Goal: Task Accomplishment & Management: Complete application form

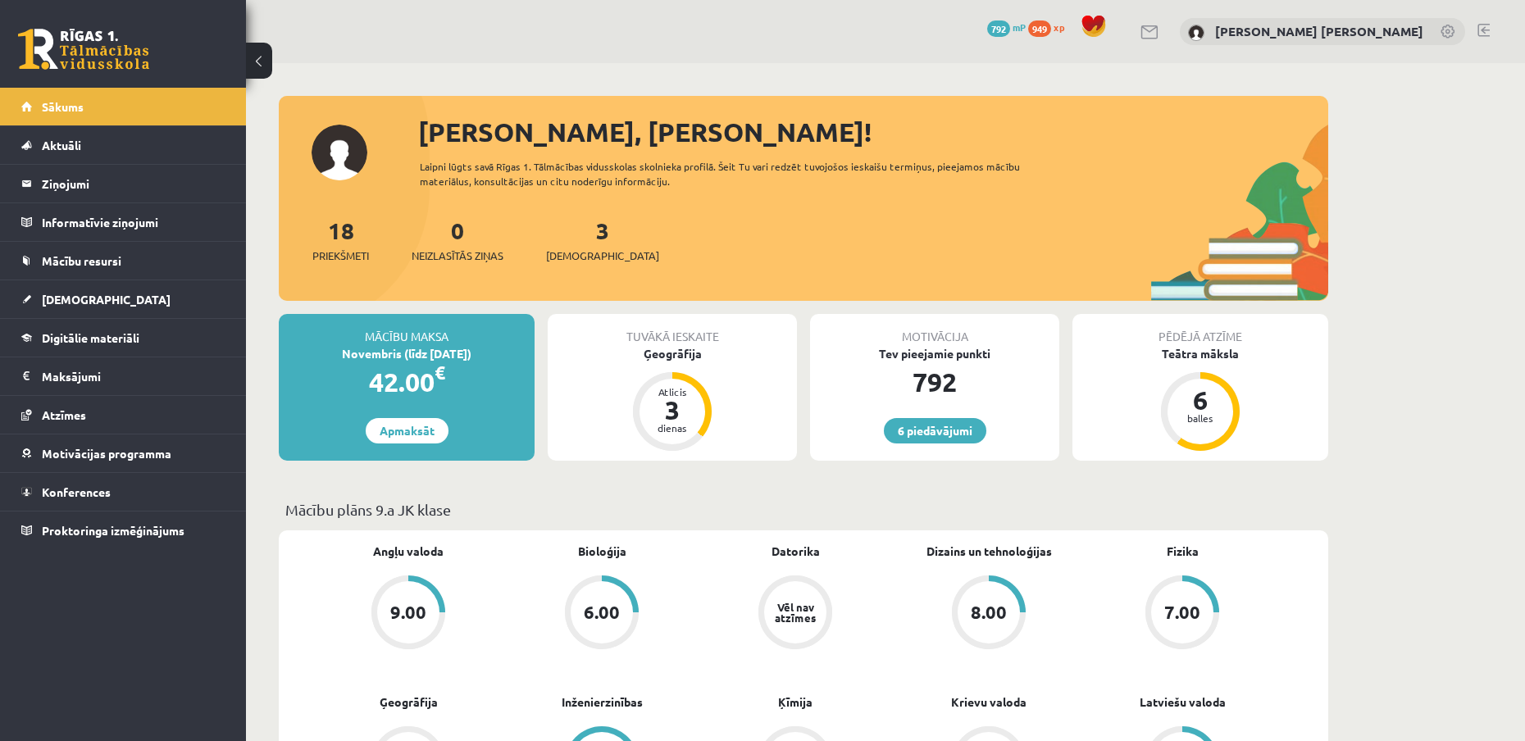
click at [554, 238] on div "3 Ieskaites" at bounding box center [602, 238] width 113 height 51
click at [572, 257] on span "[DEMOGRAPHIC_DATA]" at bounding box center [602, 256] width 113 height 16
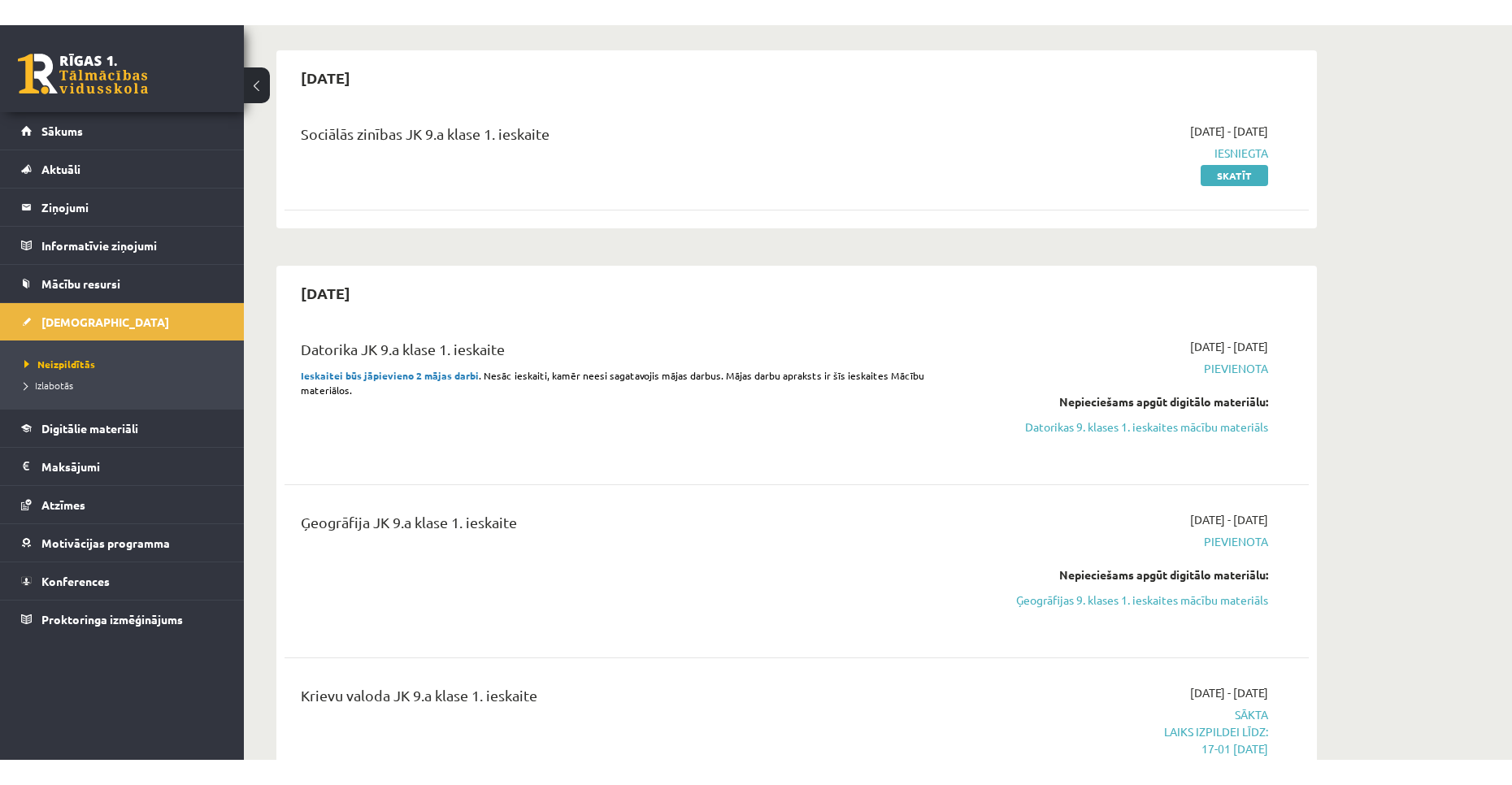
scroll to position [406, 0]
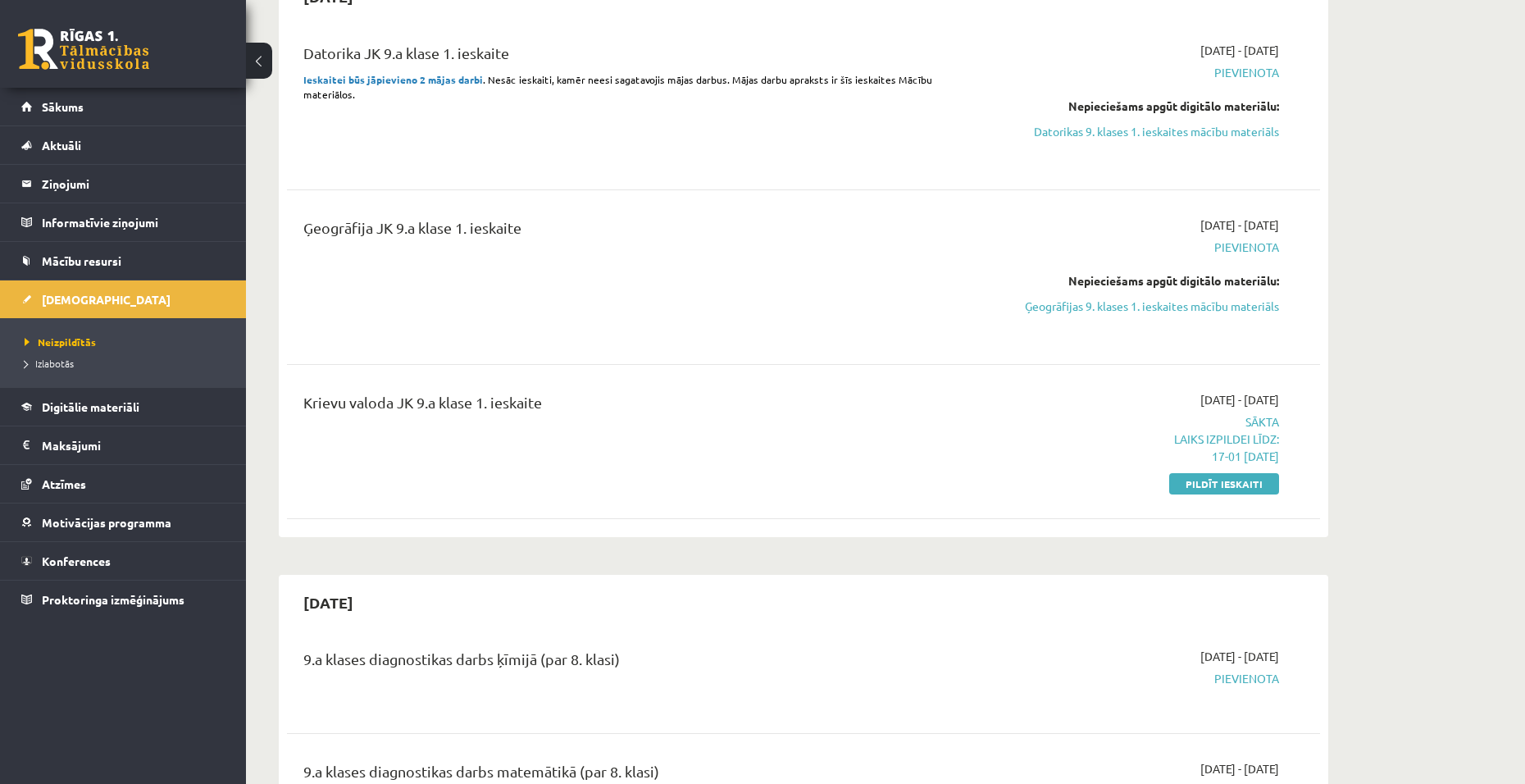
click at [1232, 532] on div "2025-10-15 Datorika JK 9.a klase 1. ieskaite Ieskaitei būs jāpievieno 2 mājas d…" at bounding box center [804, 253] width 1050 height 568
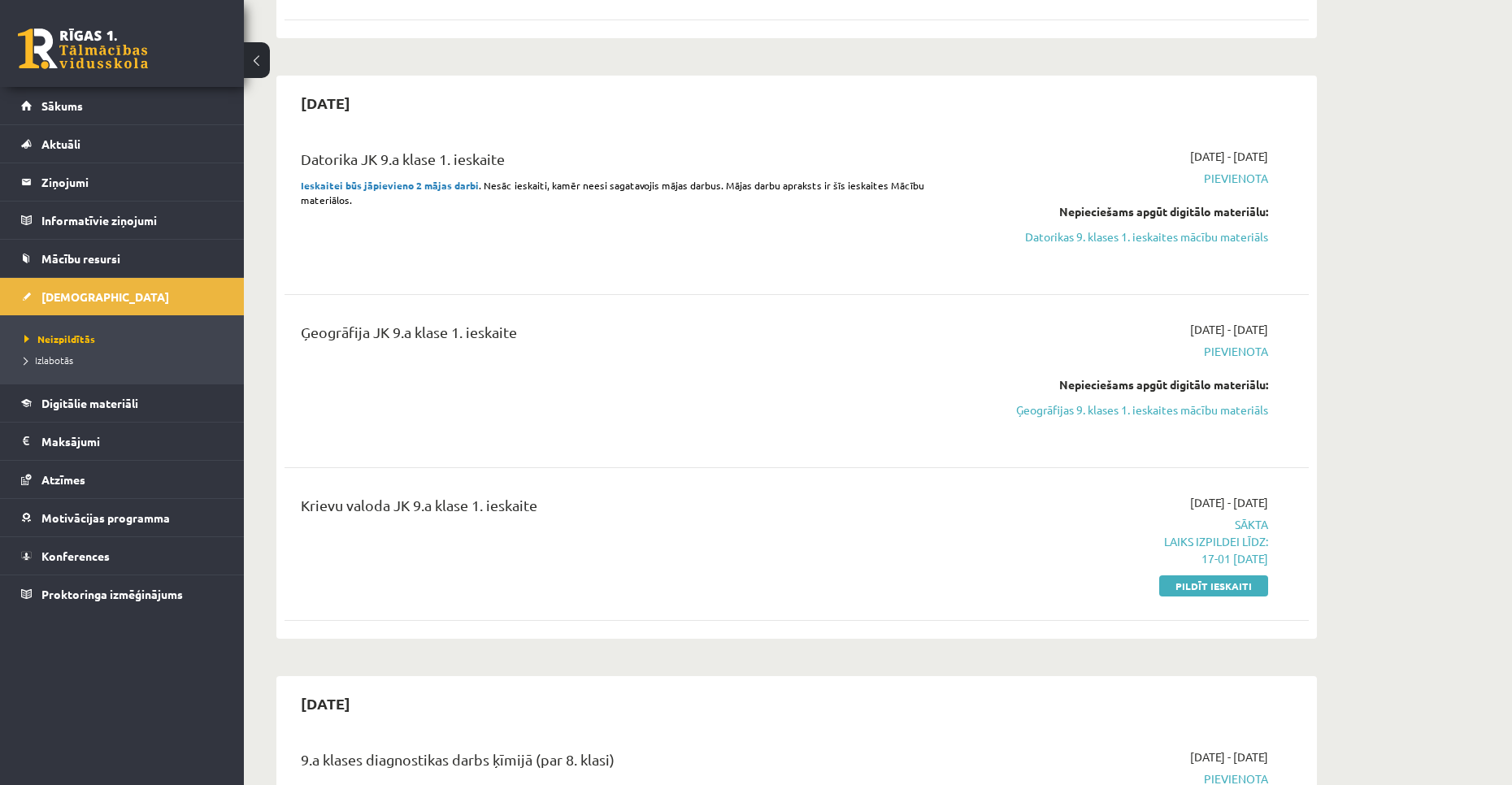
scroll to position [325, 0]
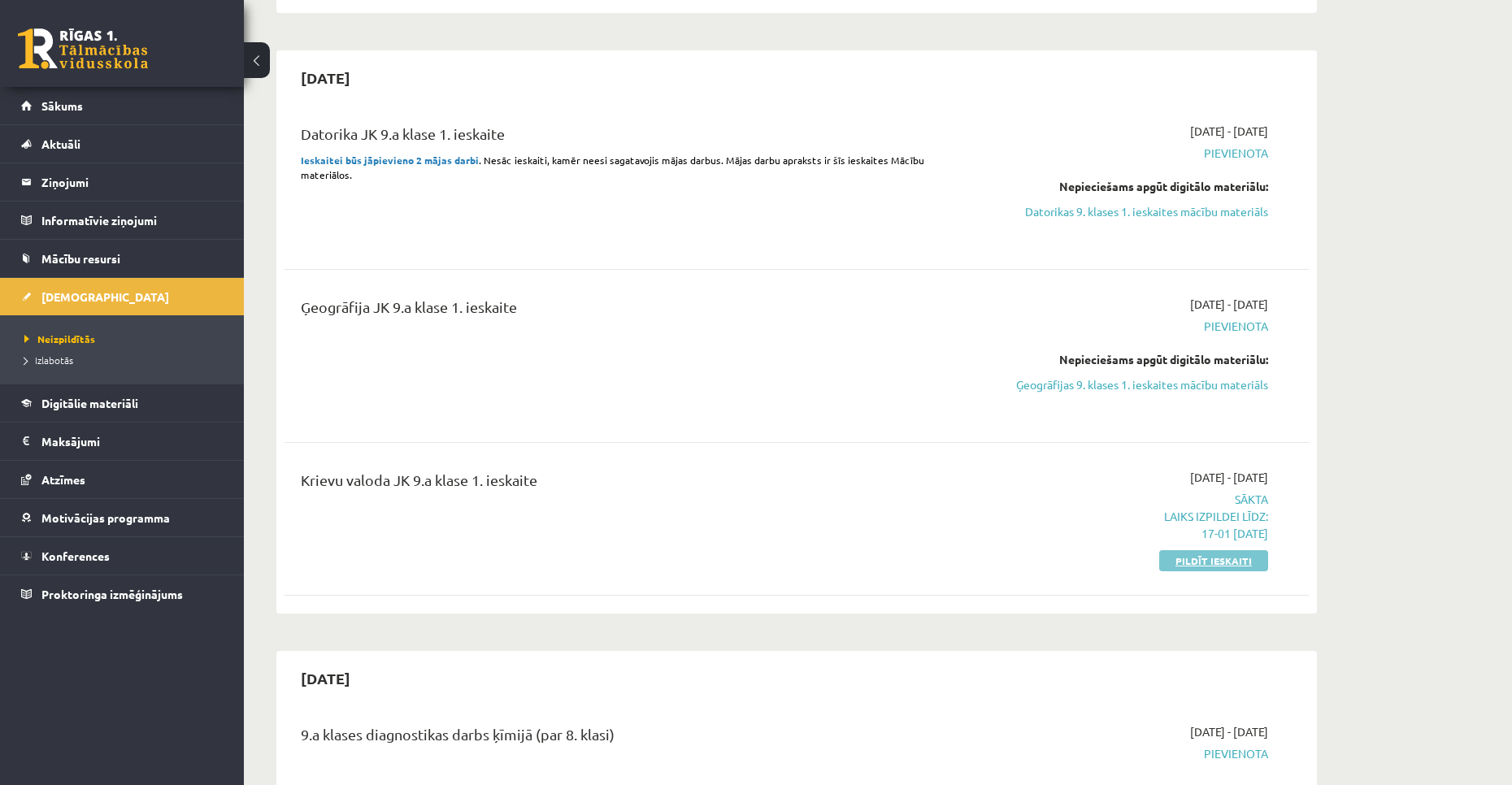
click at [1214, 554] on link "Pildīt ieskaiti" at bounding box center [1215, 560] width 109 height 21
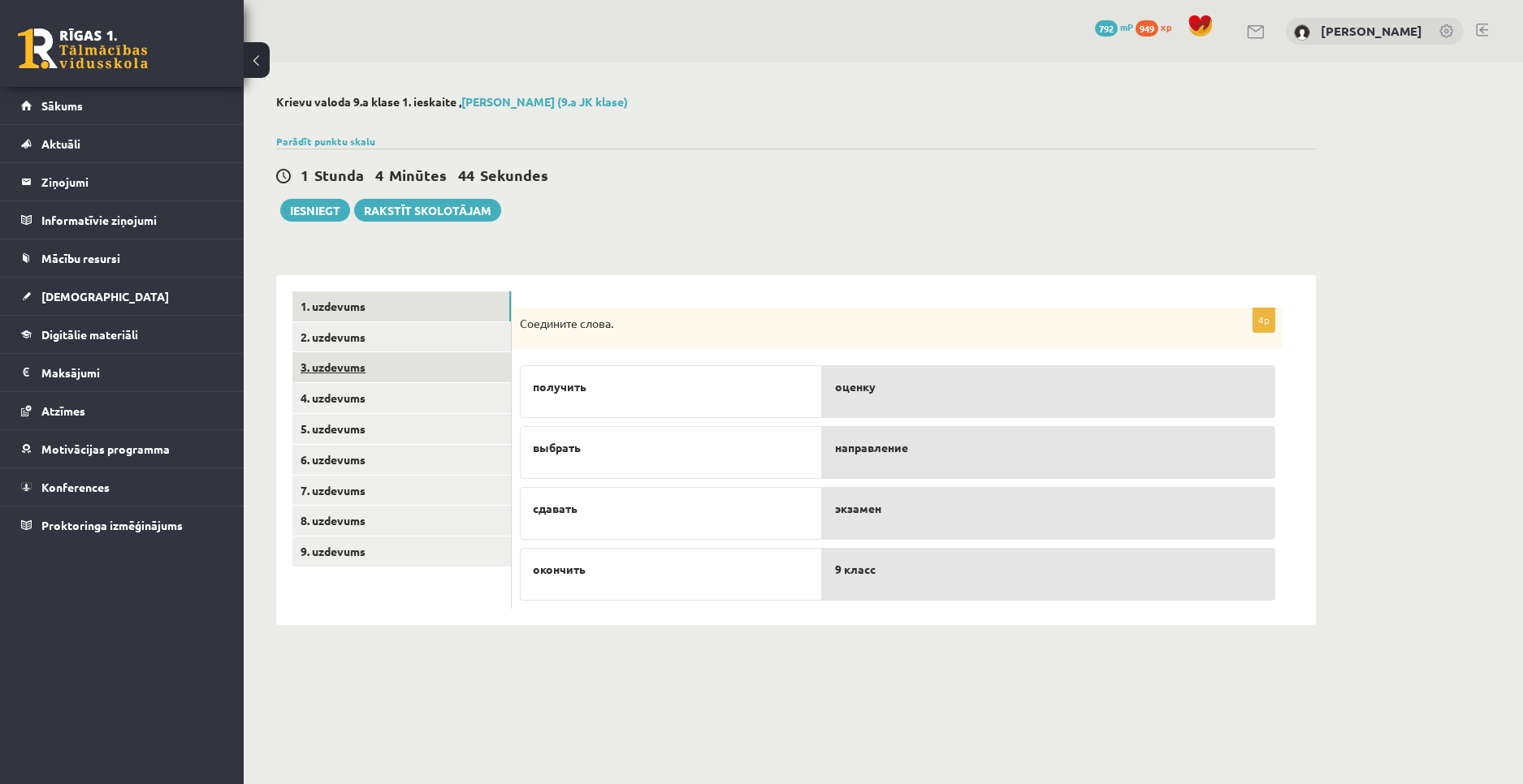
click at [370, 360] on link "3. uzdevums" at bounding box center [401, 367] width 219 height 30
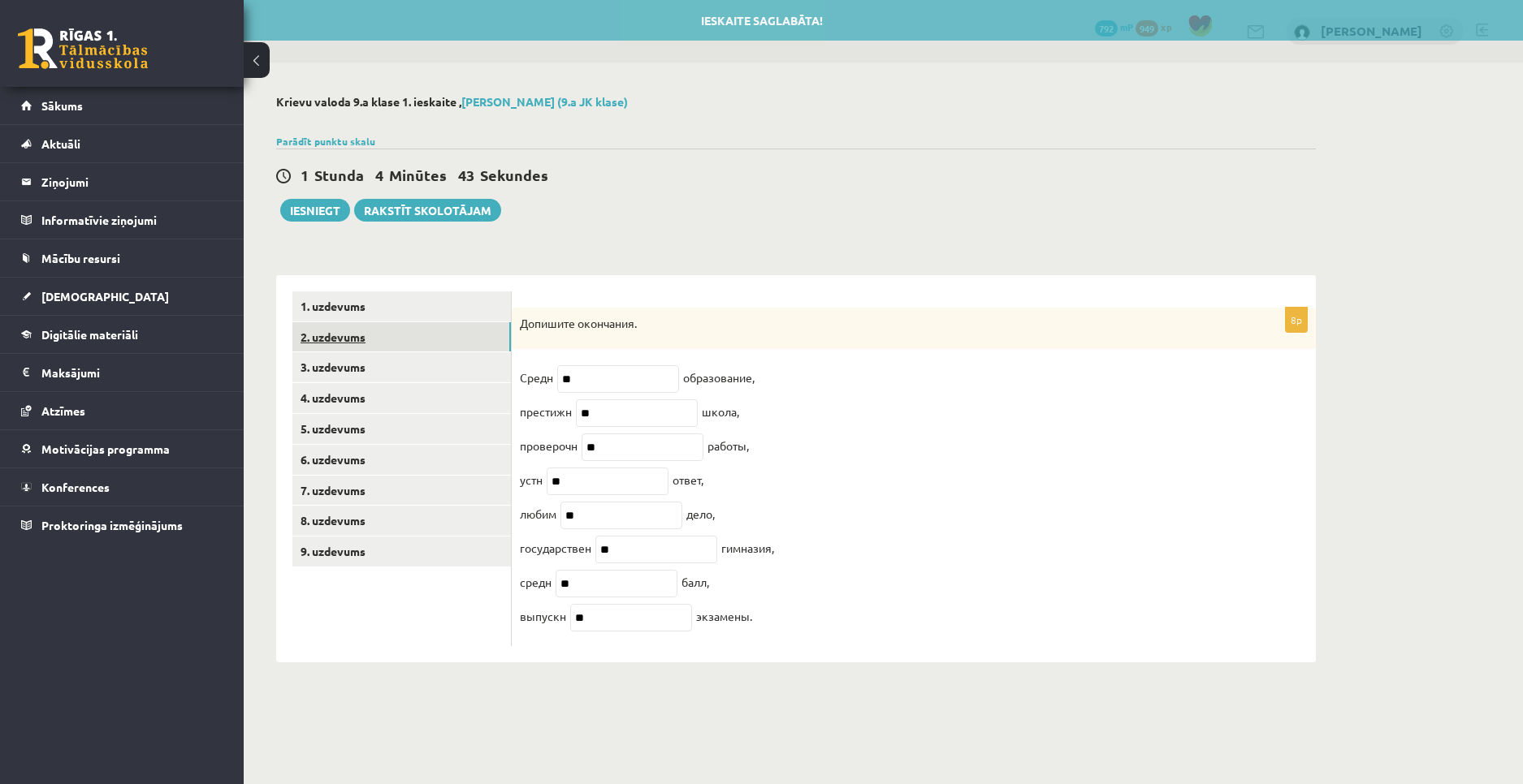
click at [367, 335] on link "2. uzdevums" at bounding box center [401, 338] width 219 height 30
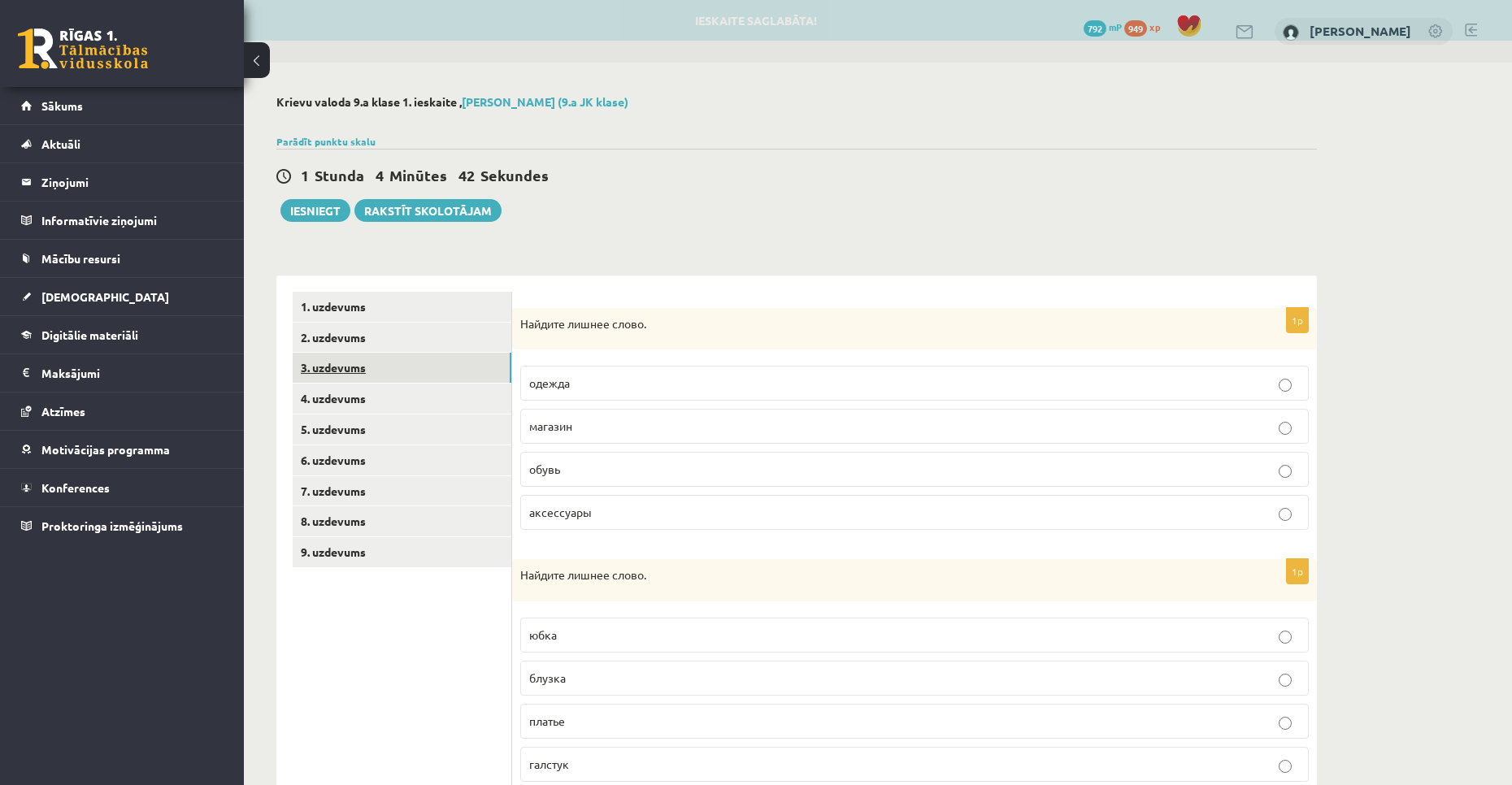
click at [368, 373] on link "3. uzdevums" at bounding box center [402, 368] width 219 height 30
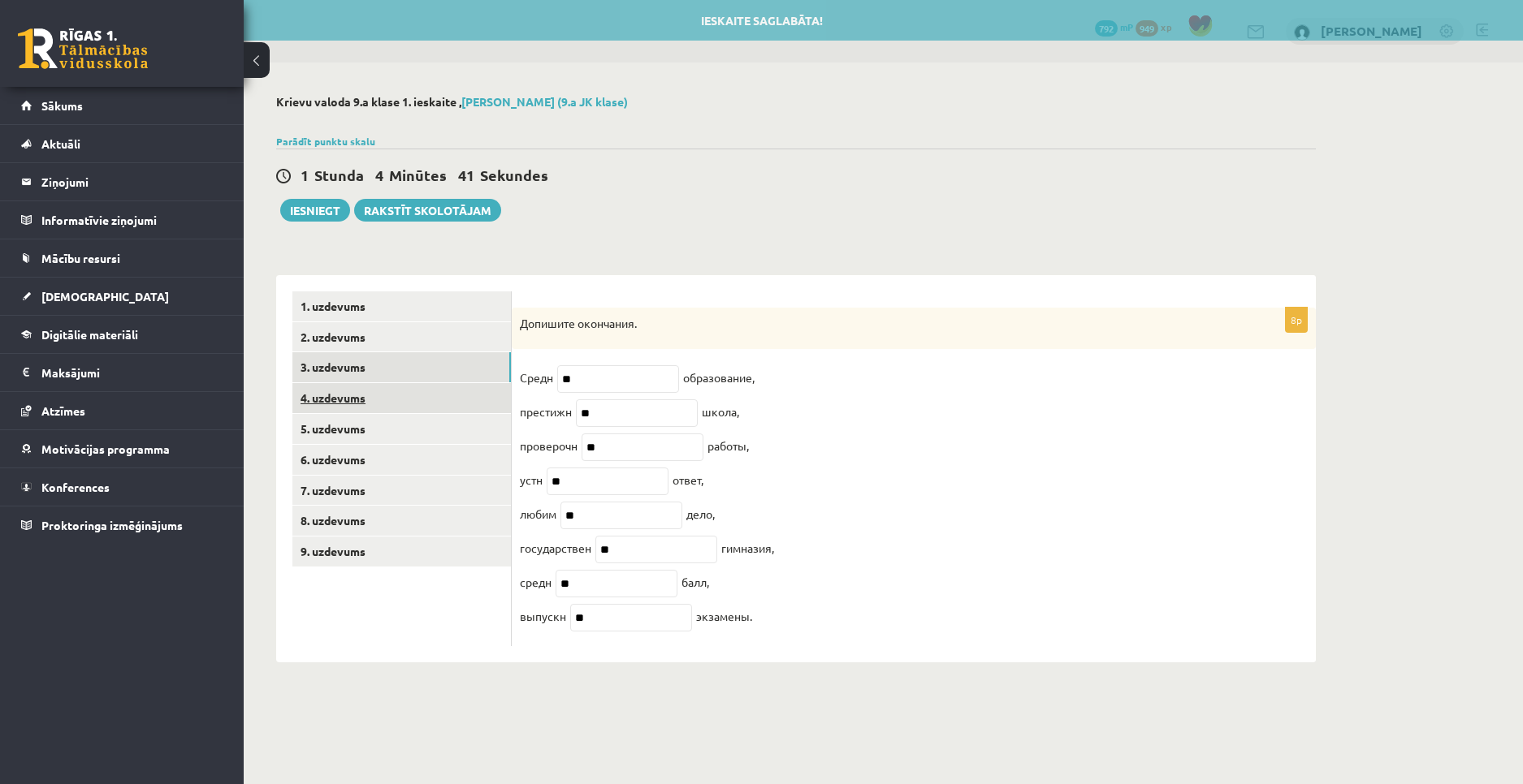
click at [366, 386] on ul "1. uzdevums 2. uzdevums 3. uzdevums 4. uzdevums 5. uzdevums 6. uzdevums 7. uzde…" at bounding box center [401, 468] width 219 height 355
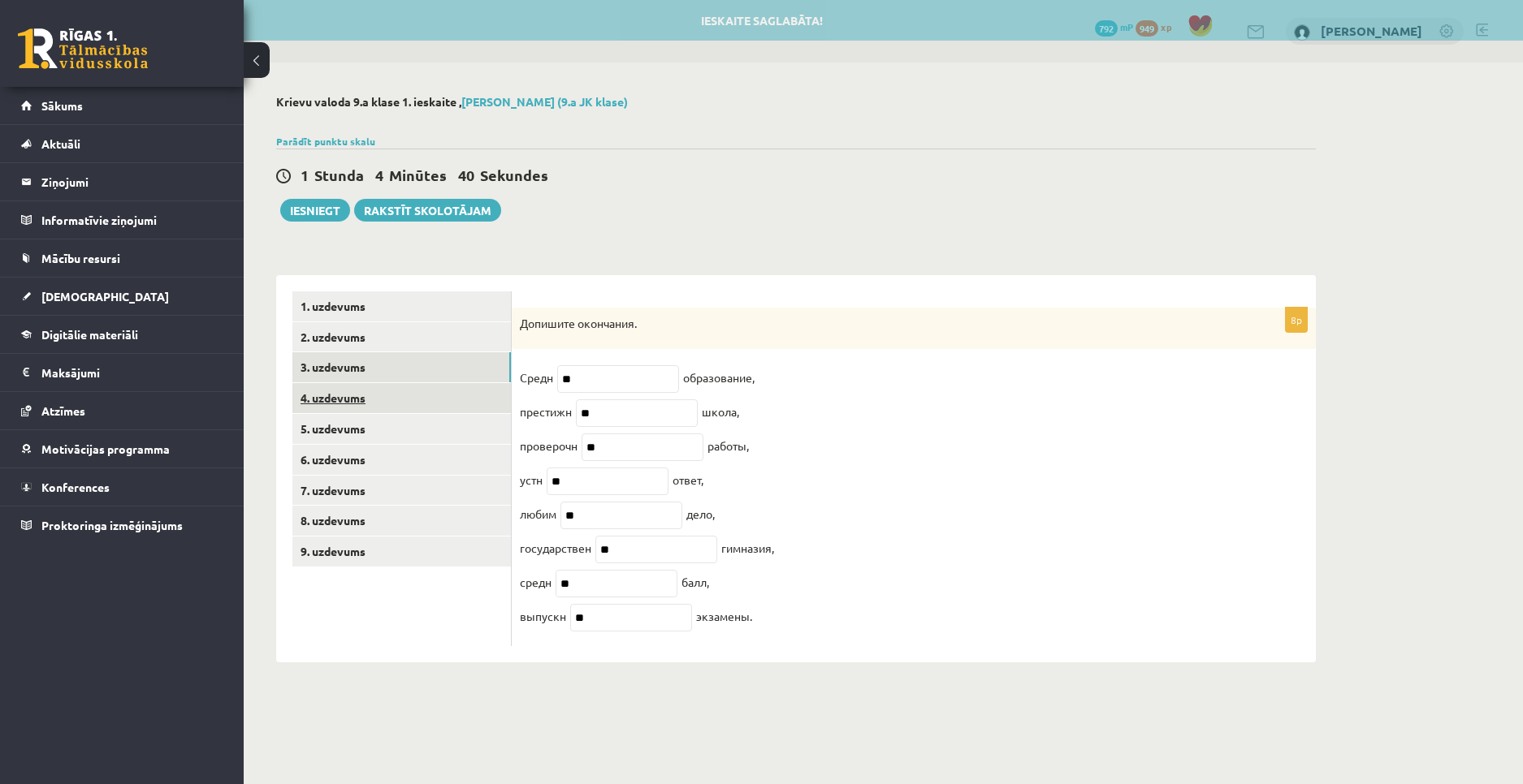
click at [365, 397] on link "4. uzdevums" at bounding box center [401, 398] width 219 height 30
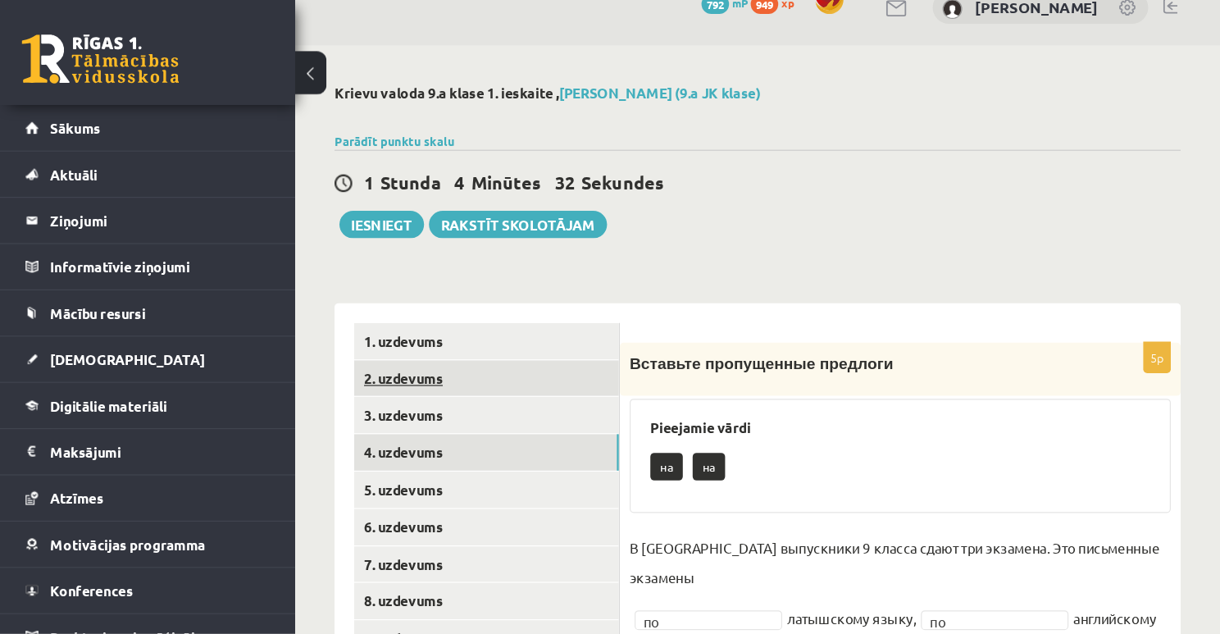
scroll to position [25, 0]
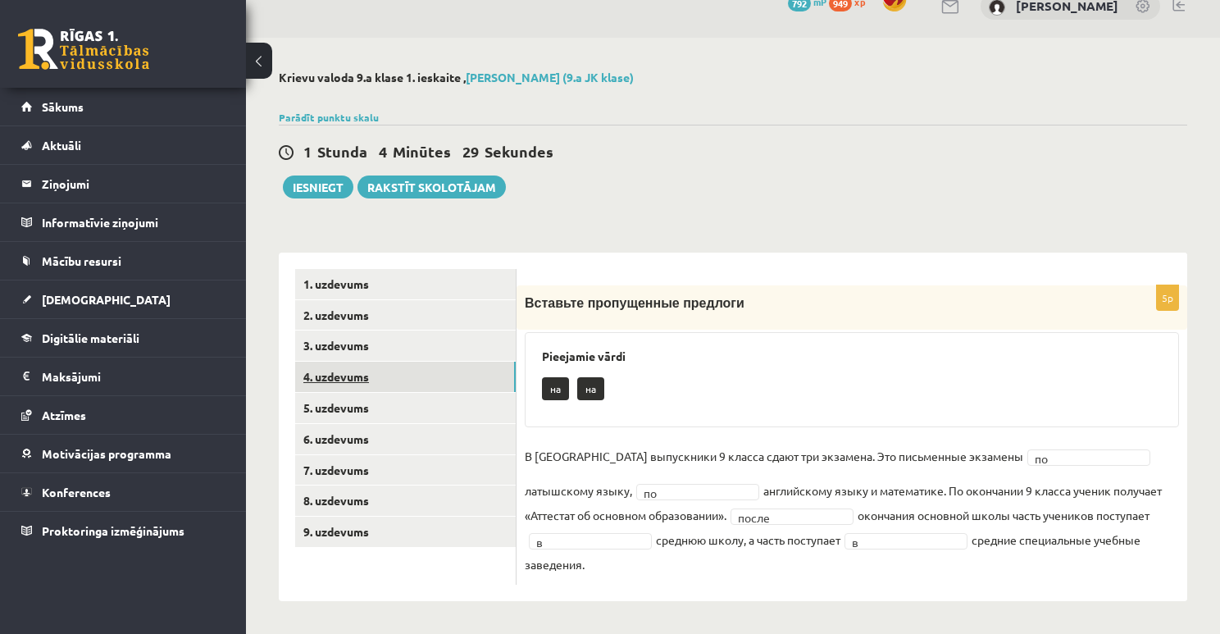
click at [386, 384] on link "4. uzdevums" at bounding box center [405, 377] width 221 height 30
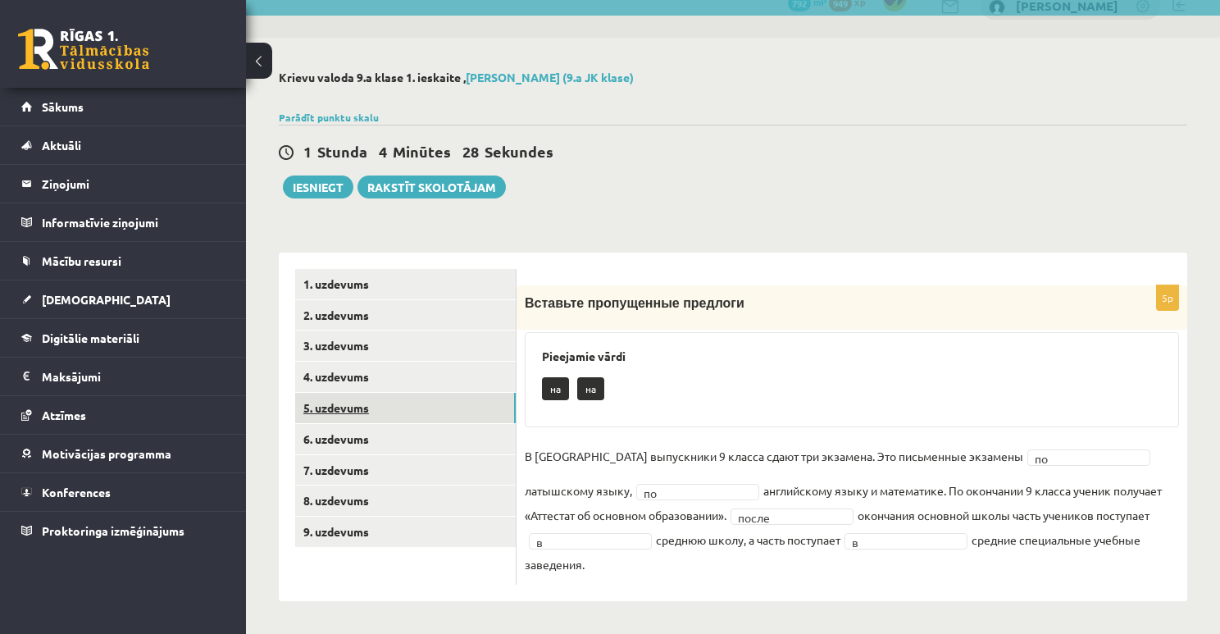
click at [374, 399] on link "5. uzdevums" at bounding box center [405, 408] width 221 height 30
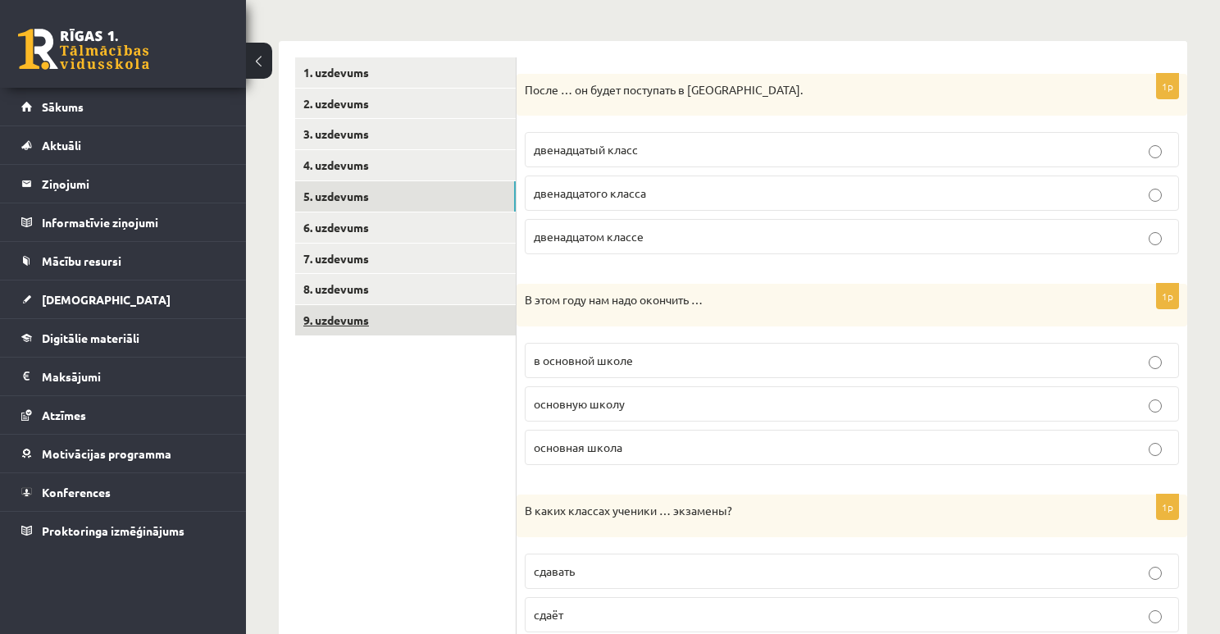
scroll to position [230, 0]
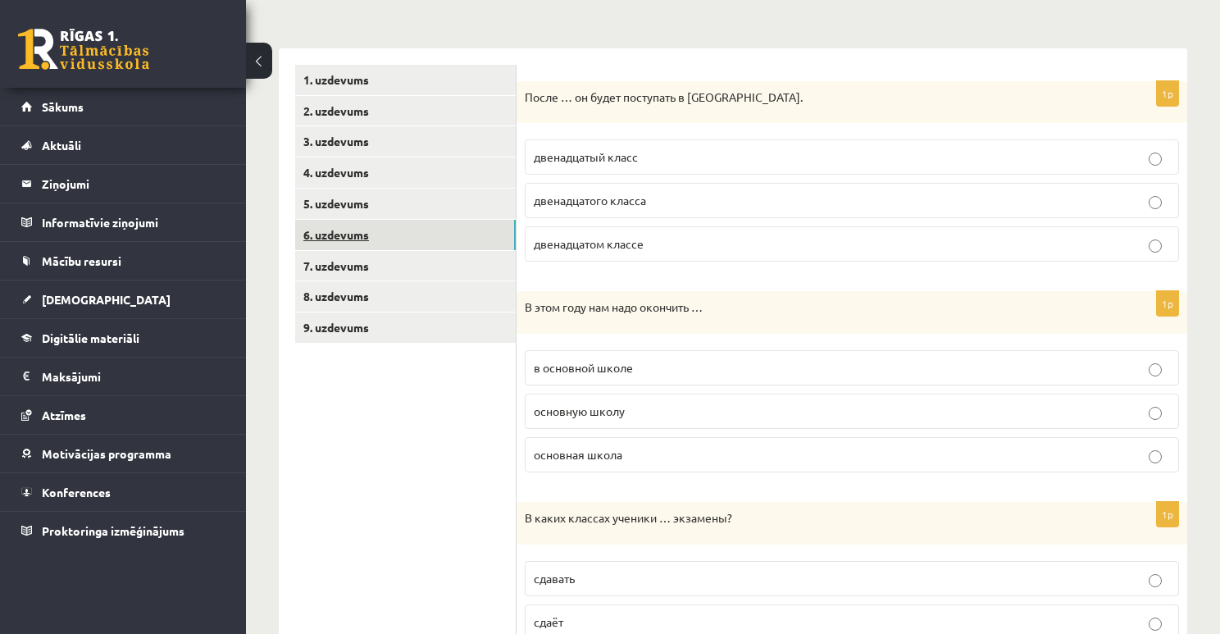
click at [376, 233] on link "6. uzdevums" at bounding box center [405, 235] width 221 height 30
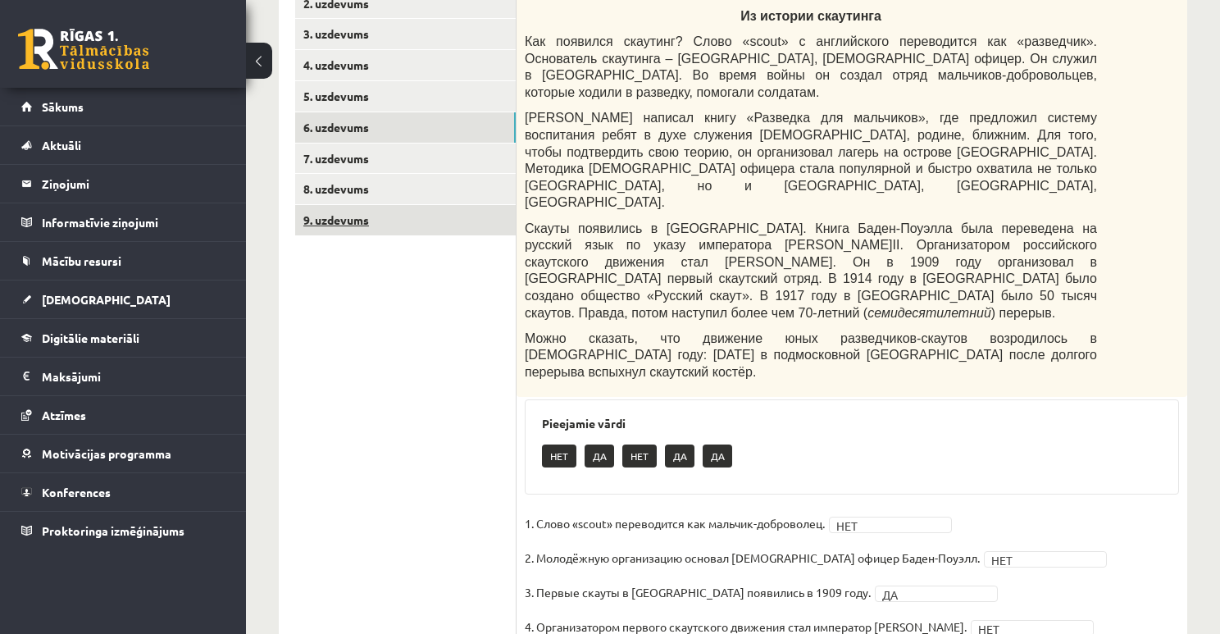
scroll to position [292, 0]
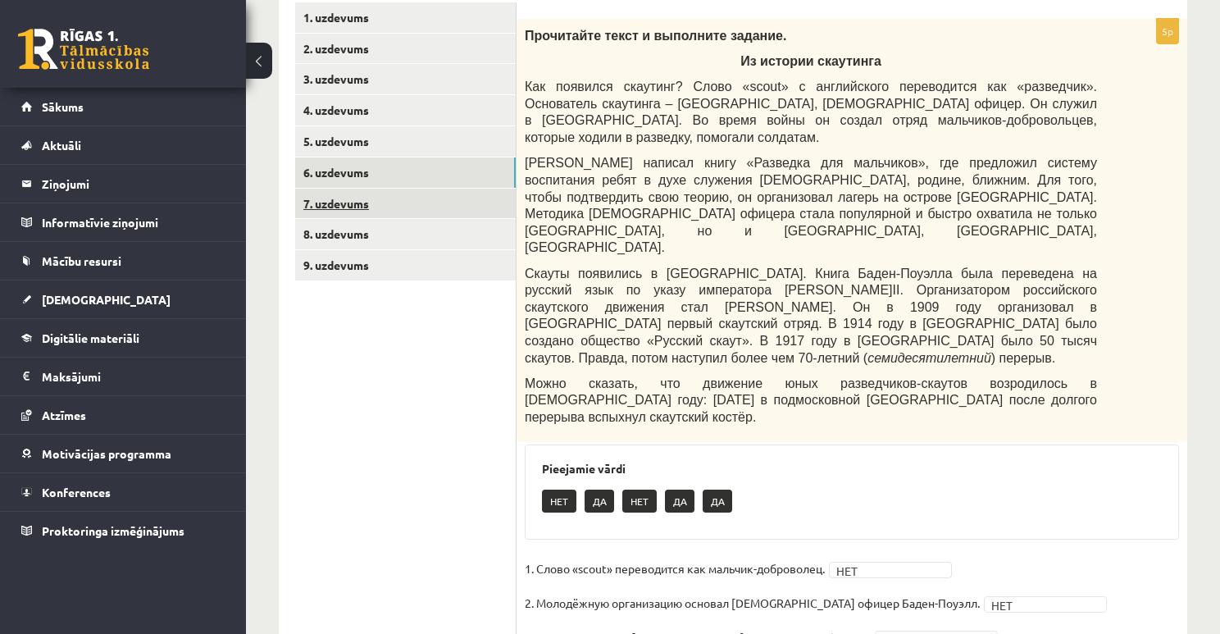
click at [376, 201] on link "7. uzdevums" at bounding box center [405, 204] width 221 height 30
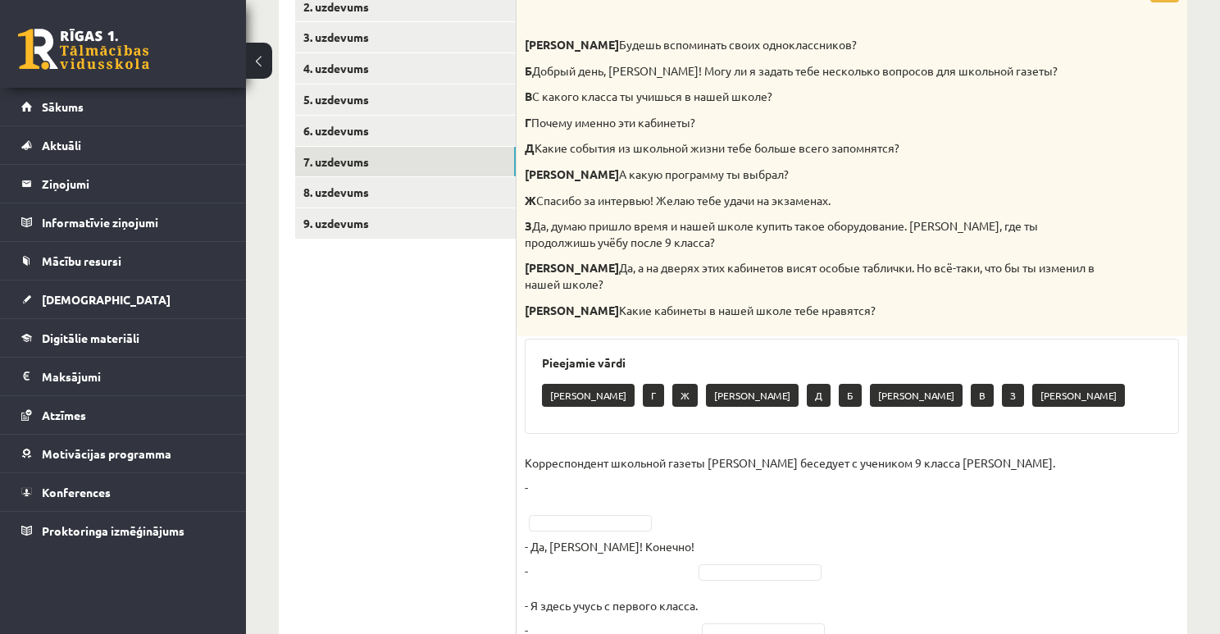
scroll to position [358, 0]
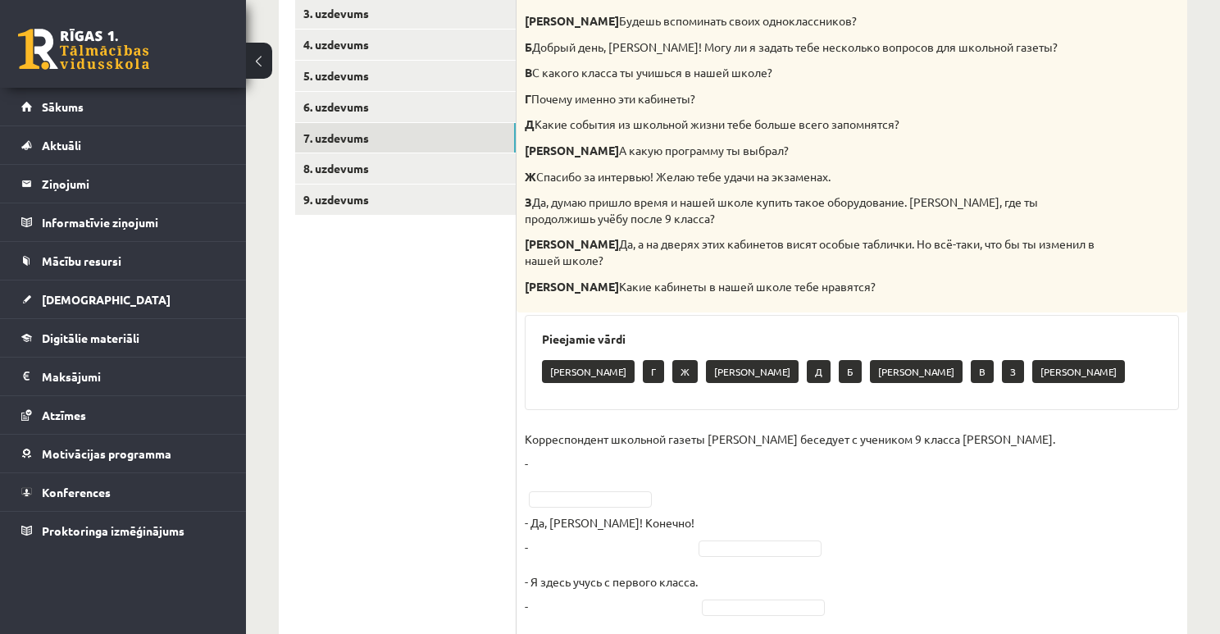
click at [434, 318] on ul "1. uzdevums 2. uzdevums 3. uzdevums 4. uzdevums 5. uzdevums 6. uzdevums 7. uzde…" at bounding box center [405, 579] width 221 height 1285
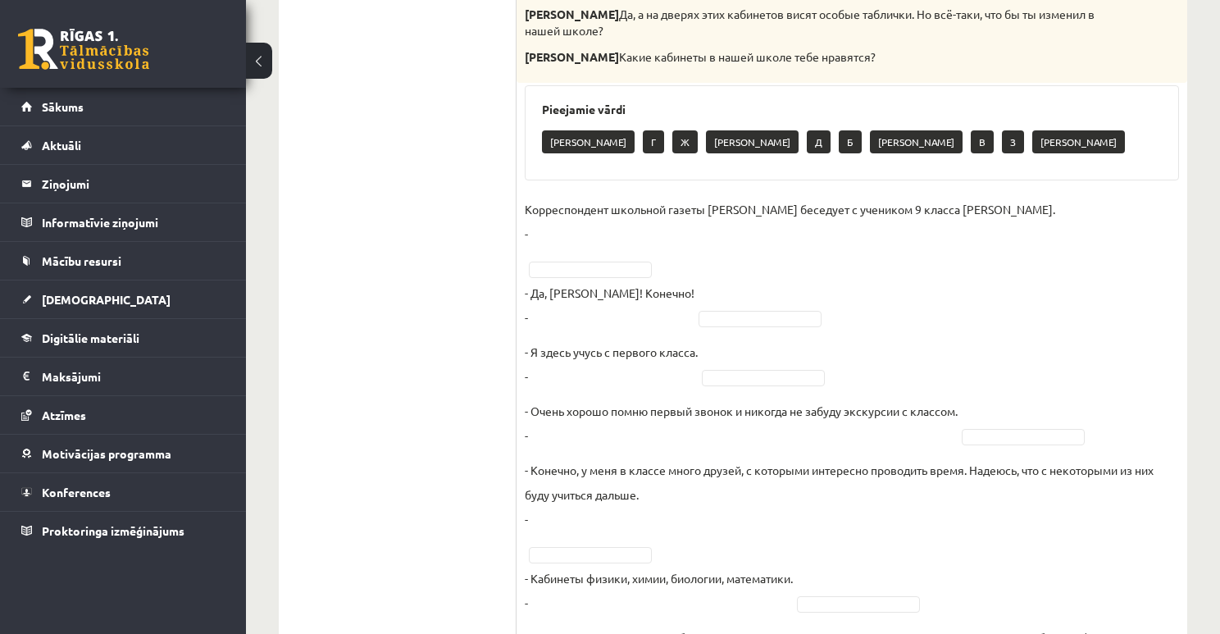
scroll to position [620, 0]
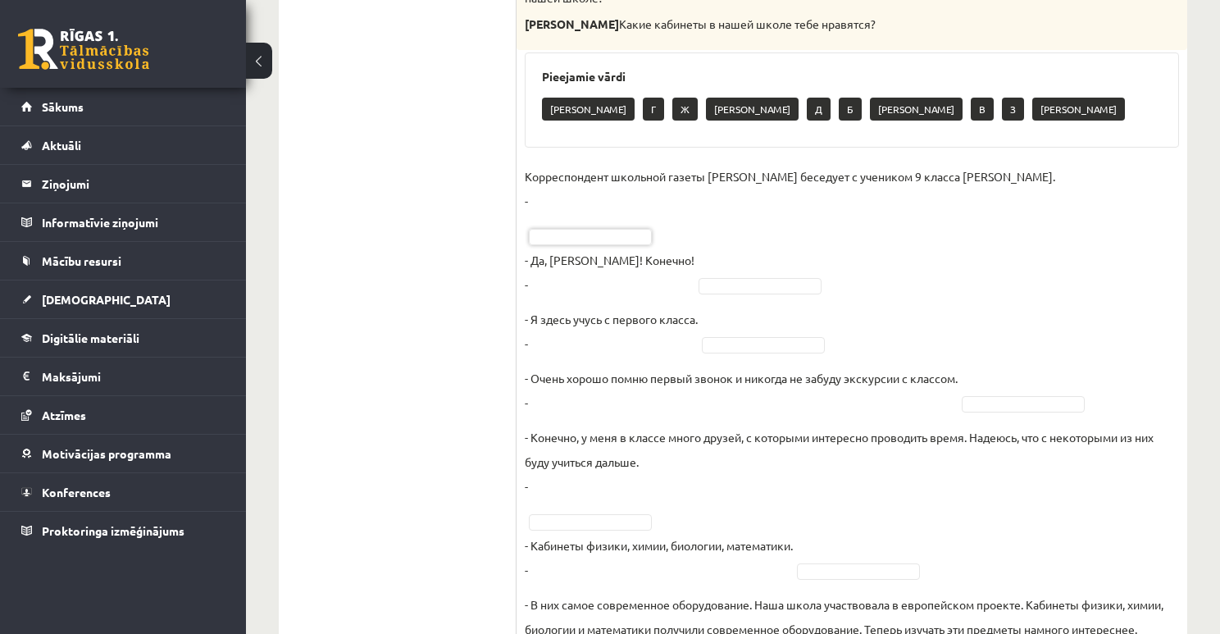
click at [563, 202] on p "Корреспондент школьной газеты Анна Берзиня беседует с учеником 9 класса Андреем…" at bounding box center [790, 188] width 531 height 49
click at [606, 206] on p "Корреспондент школьной газеты Анна Берзиня беседует с учеником 9 класса Андреем…" at bounding box center [790, 188] width 531 height 49
click at [635, 221] on fieldset "Корреспондент школьной газеты Анна Берзиня беседует с учеником 9 класса Андреем…" at bounding box center [852, 557] width 654 height 787
click at [540, 195] on p "Корреспондент школьной газеты Анна Берзиня беседует с учеником 9 класса Андреем…" at bounding box center [790, 188] width 531 height 49
click at [546, 208] on p "Корреспондент школьной газеты Анна Берзиня беседует с учеником 9 класса Андреем…" at bounding box center [790, 188] width 531 height 49
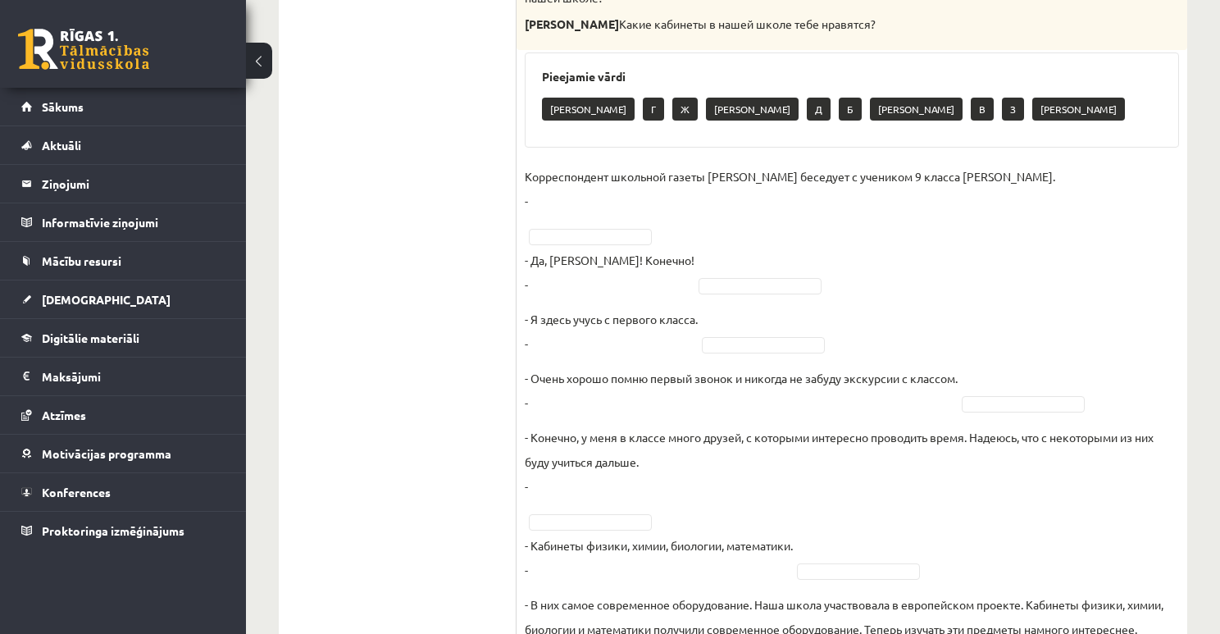
click at [546, 226] on fieldset "Корреспондент школьной газеты Анна Берзиня беседует с учеником 9 класса Андреем…" at bounding box center [852, 557] width 654 height 787
click at [581, 307] on p "- Я здесь учусь с первого класса. -" at bounding box center [611, 331] width 173 height 49
click at [550, 311] on p "- Я здесь учусь с первого класса. -" at bounding box center [611, 331] width 173 height 49
click at [555, 325] on p "- Я здесь учусь с первого класса. -" at bounding box center [611, 331] width 173 height 49
drag, startPoint x: 568, startPoint y: 312, endPoint x: 642, endPoint y: 312, distance: 73.8
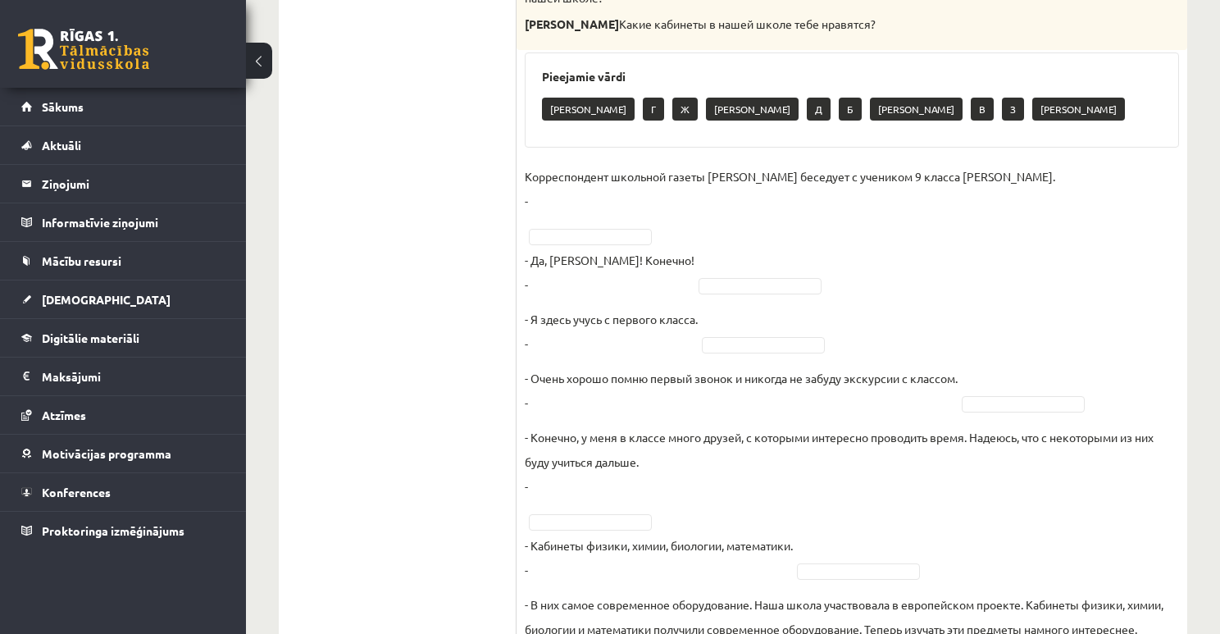
click at [574, 312] on p "- Я здесь учусь с первого класса. -" at bounding box center [611, 331] width 173 height 49
click at [682, 310] on p "- Я здесь учусь с первого класса. -" at bounding box center [611, 331] width 173 height 49
click at [665, 302] on fieldset "Корреспондент школьной газеты Анна Берзиня беседует с учеником 9 класса Андреем…" at bounding box center [852, 557] width 654 height 787
click at [689, 298] on fieldset "Корреспондент школьной газеты Анна Берзиня беседует с учеником 9 класса Андреем…" at bounding box center [852, 557] width 654 height 787
click at [696, 308] on p "- Я здесь учусь с первого класса. -" at bounding box center [611, 331] width 173 height 49
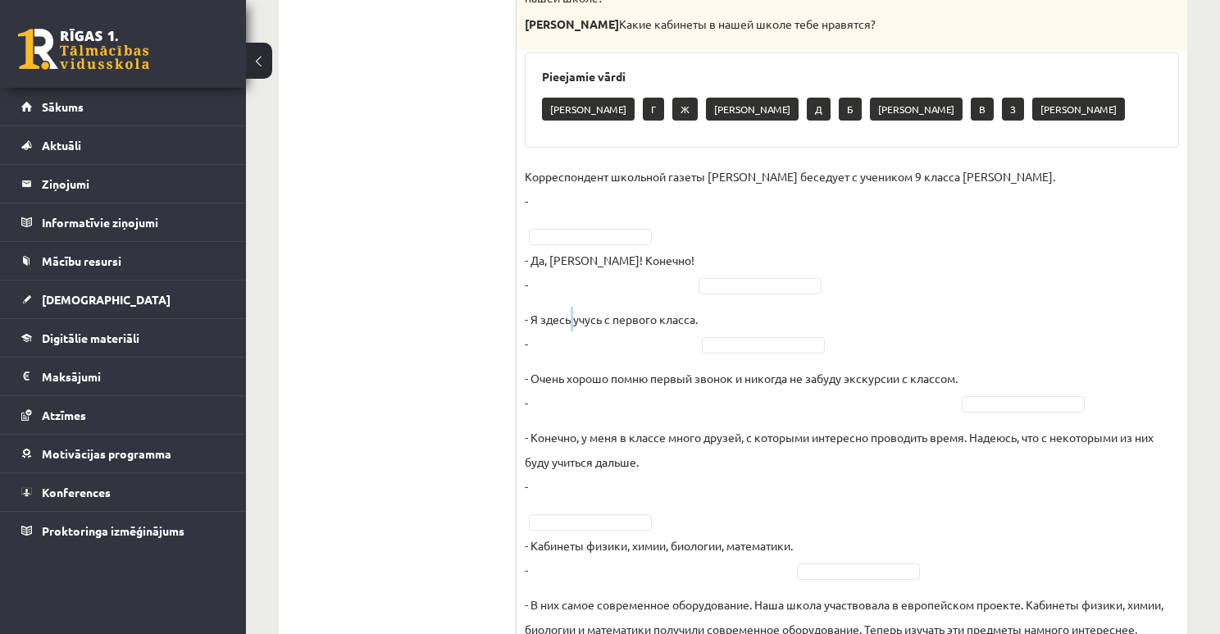
drag, startPoint x: 577, startPoint y: 307, endPoint x: 568, endPoint y: 308, distance: 9.2
click at [568, 307] on p "- Я здесь учусь с первого класса. -" at bounding box center [611, 331] width 173 height 49
drag, startPoint x: 642, startPoint y: 299, endPoint x: 654, endPoint y: 303, distance: 13.0
click at [643, 299] on fieldset "Корреспондент школьной газеты Анна Берзиня беседует с учеником 9 класса Андреем…" at bounding box center [852, 557] width 654 height 787
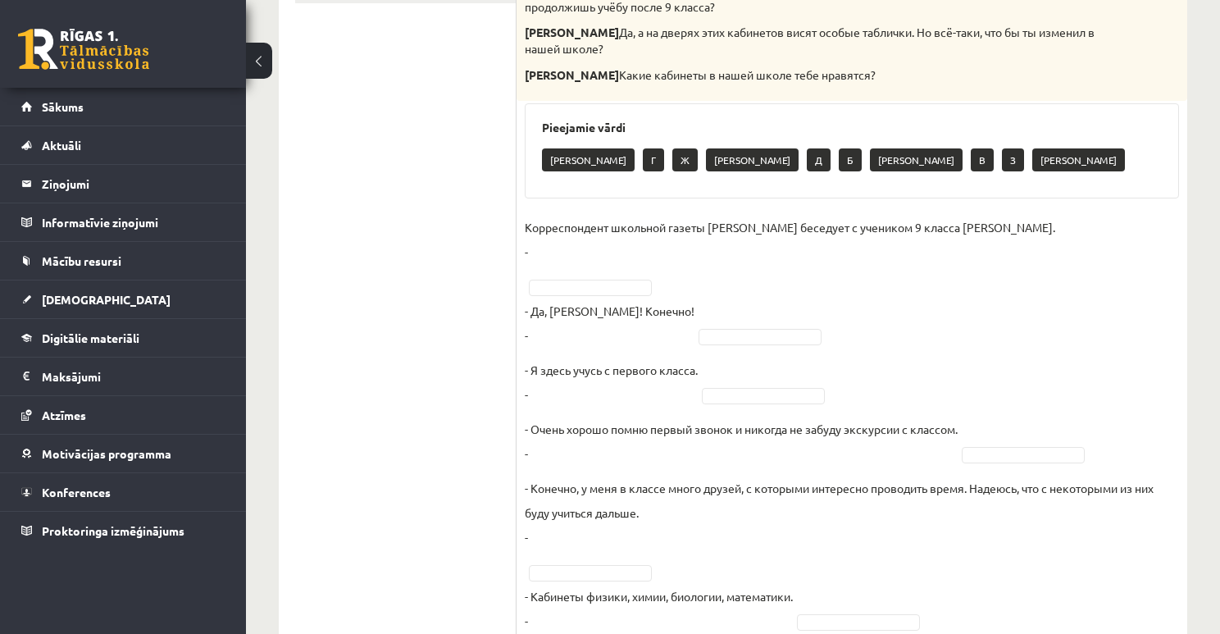
scroll to position [525, 0]
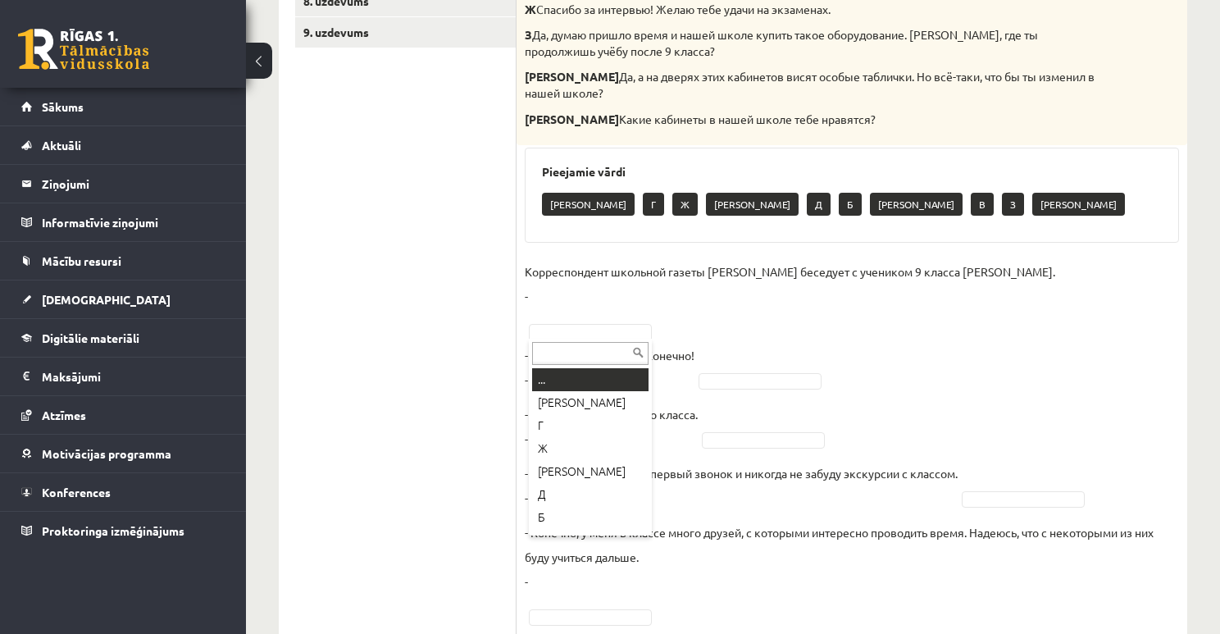
drag, startPoint x: 636, startPoint y: 334, endPoint x: 447, endPoint y: 332, distance: 189.5
drag, startPoint x: 412, startPoint y: 338, endPoint x: 1168, endPoint y: 26, distance: 817.9
click at [467, 382] on ul "1. uzdevums 2. uzdevums 3. uzdevums 4. uzdevums 5. uzdevums 6. uzdevums 7. uzde…" at bounding box center [405, 412] width 221 height 1285
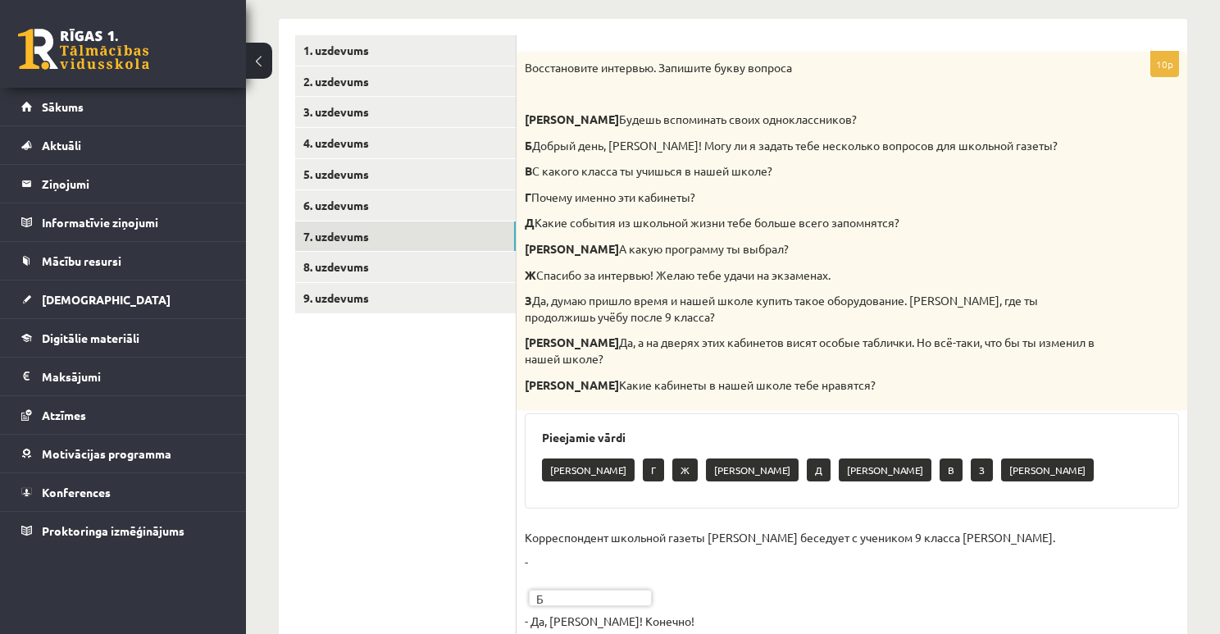
scroll to position [197, 0]
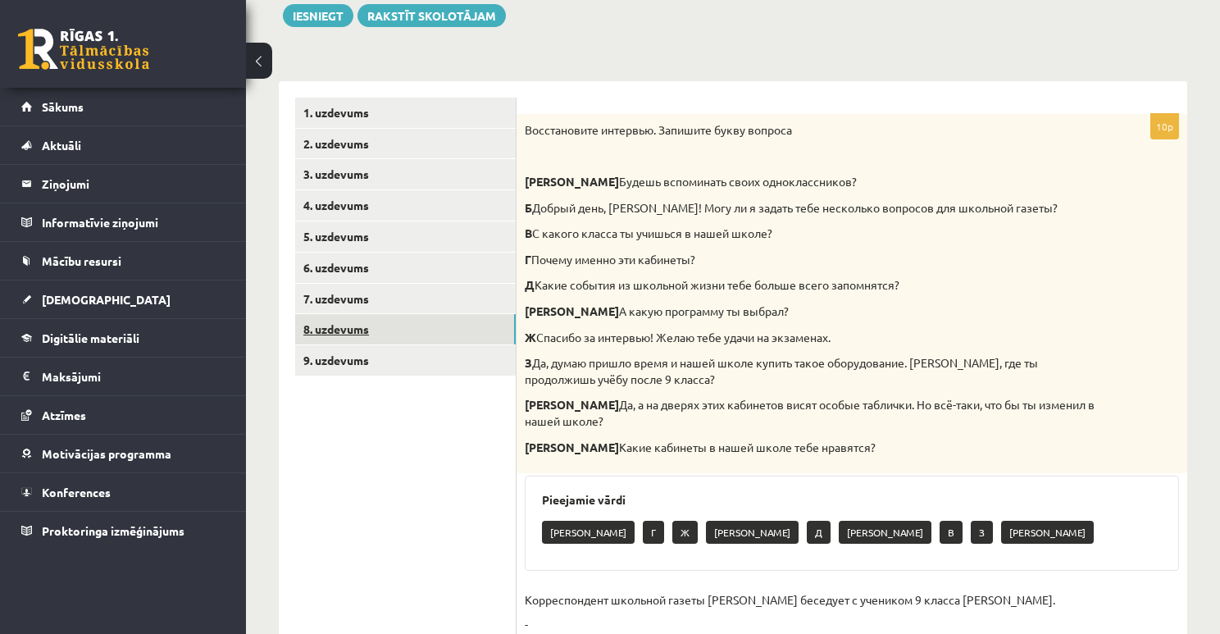
click at [390, 340] on link "8. uzdevums" at bounding box center [405, 329] width 221 height 30
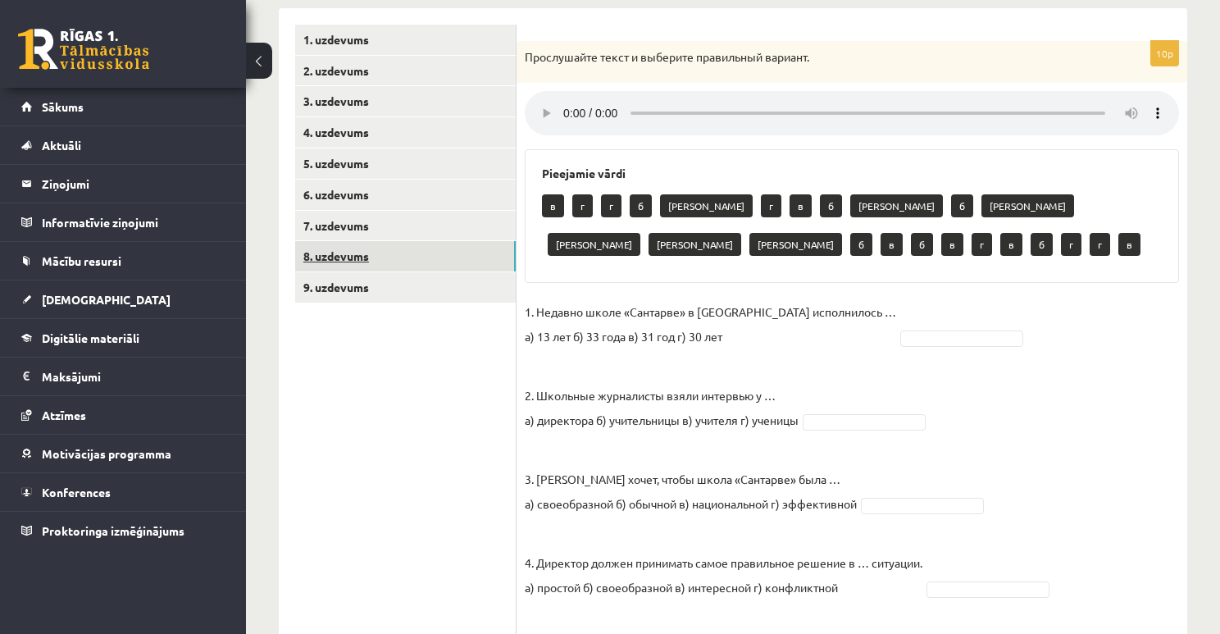
scroll to position [262, 0]
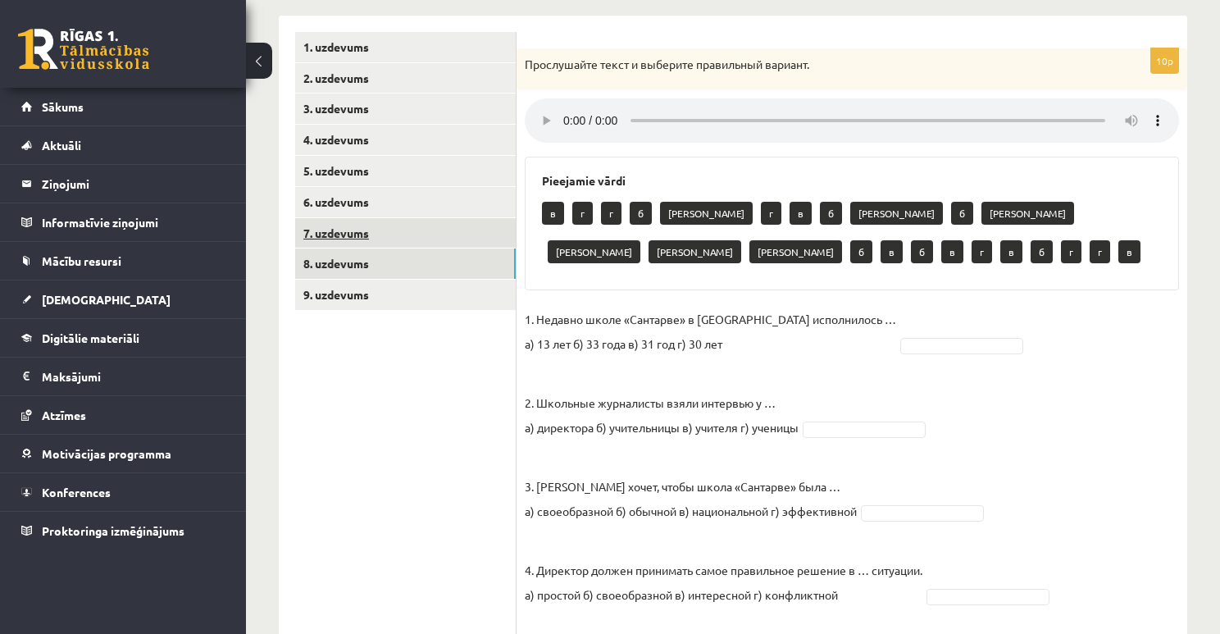
click at [390, 239] on link "7. uzdevums" at bounding box center [405, 233] width 221 height 30
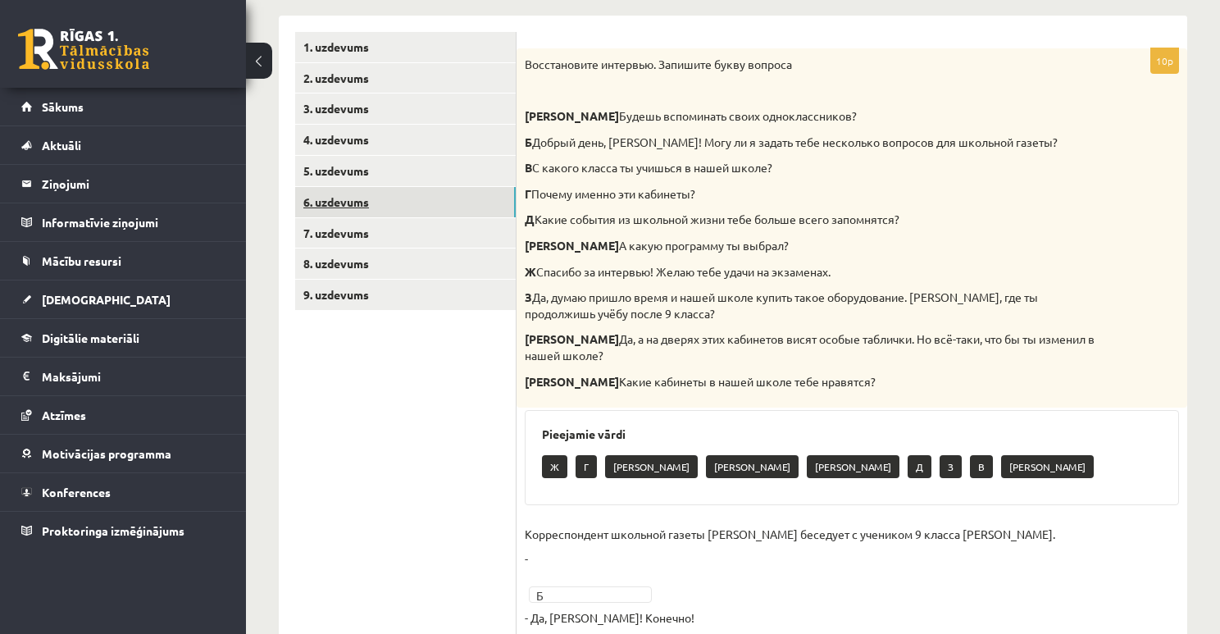
click at [389, 200] on link "6. uzdevums" at bounding box center [405, 202] width 221 height 30
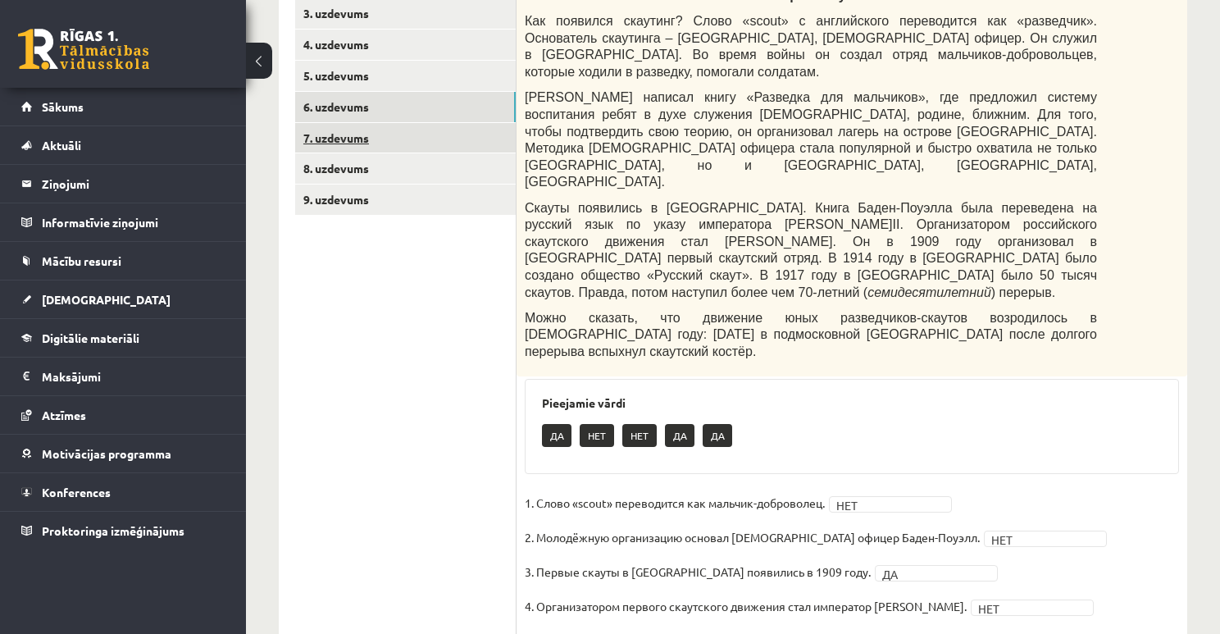
scroll to position [358, 0]
click at [389, 174] on link "8. uzdevums" at bounding box center [405, 168] width 221 height 30
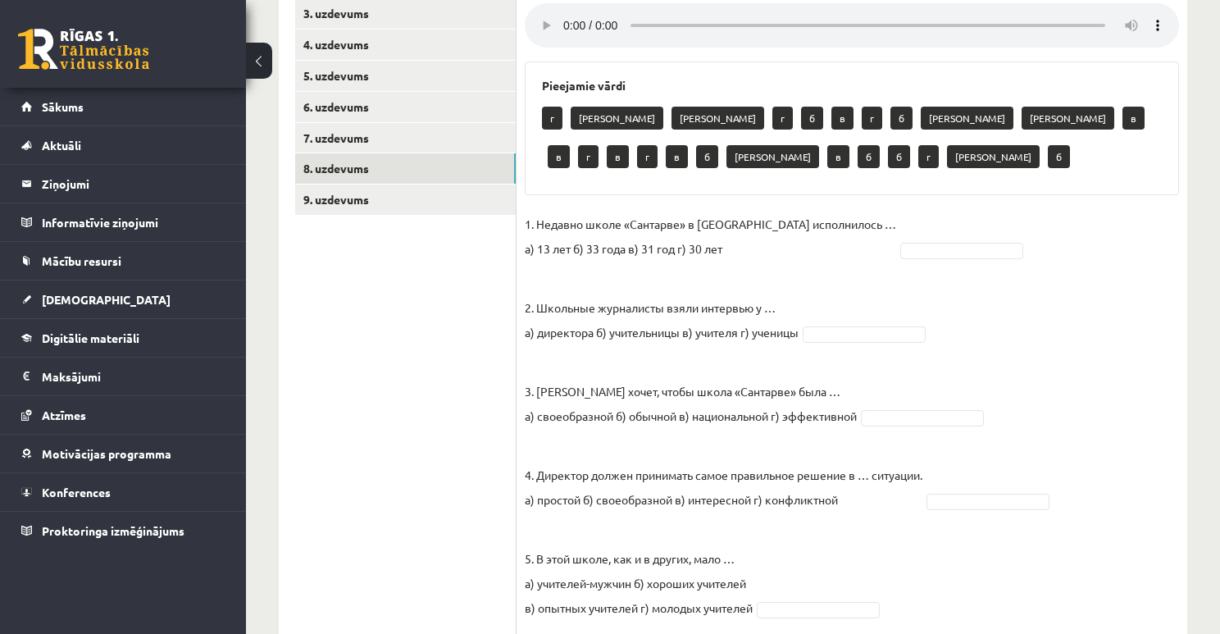
click at [536, 247] on p "1. Недавно школе «Сантарве» в Клайпеде исполнилось … а) 13 лет б) 33 года в) 31…" at bounding box center [711, 236] width 372 height 49
drag, startPoint x: 533, startPoint y: 246, endPoint x: 758, endPoint y: 243, distance: 224.7
click at [758, 243] on p "1. Недавно школе «Сантарве» в Клайпеде исполнилось … а) 13 лет б) 33 года в) 31…" at bounding box center [711, 236] width 372 height 49
click at [420, 262] on ul "1. uzdevums 2. uzdevums 3. uzdevums 4. uzdevums 5. uzdevums 6. uzdevums 7. uzde…" at bounding box center [405, 496] width 221 height 1119
drag, startPoint x: 593, startPoint y: 344, endPoint x: 810, endPoint y: 345, distance: 217.3
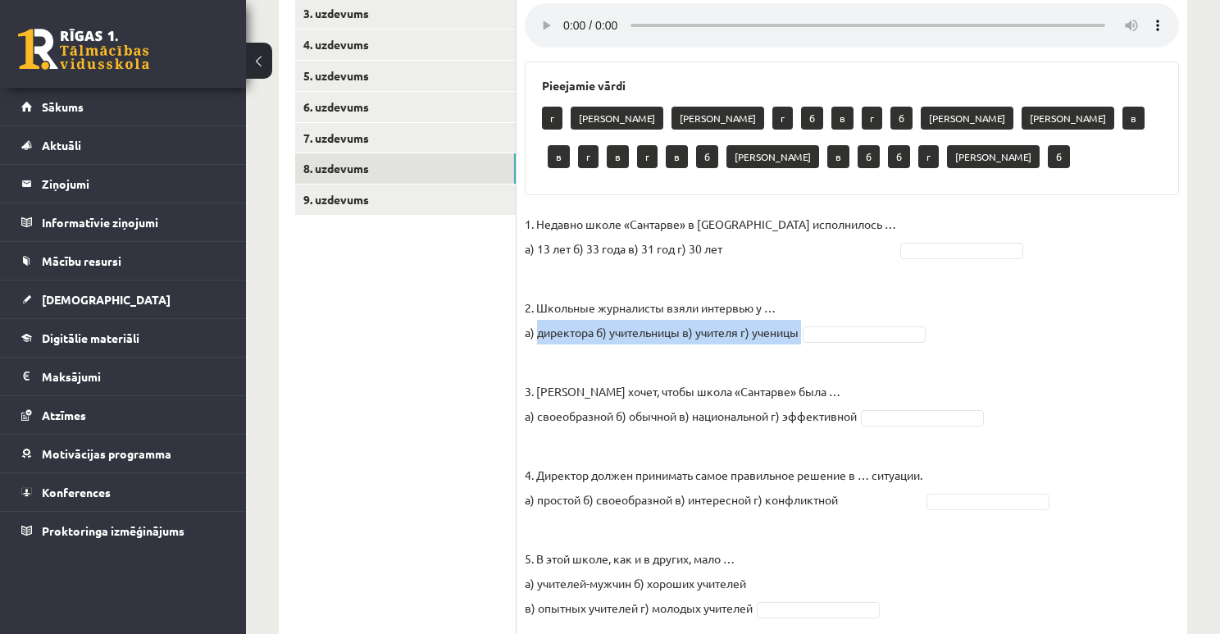
click at [810, 345] on fieldset "1. Недавно школе «Сантарве» в Клайпеде исполнилось … а) 13 лет б) 33 года в) 31…" at bounding box center [852, 630] width 654 height 837
click at [473, 364] on ul "1. uzdevums 2. uzdevums 3. uzdevums 4. uzdevums 5. uzdevums 6. uzdevums 7. uzde…" at bounding box center [405, 496] width 221 height 1119
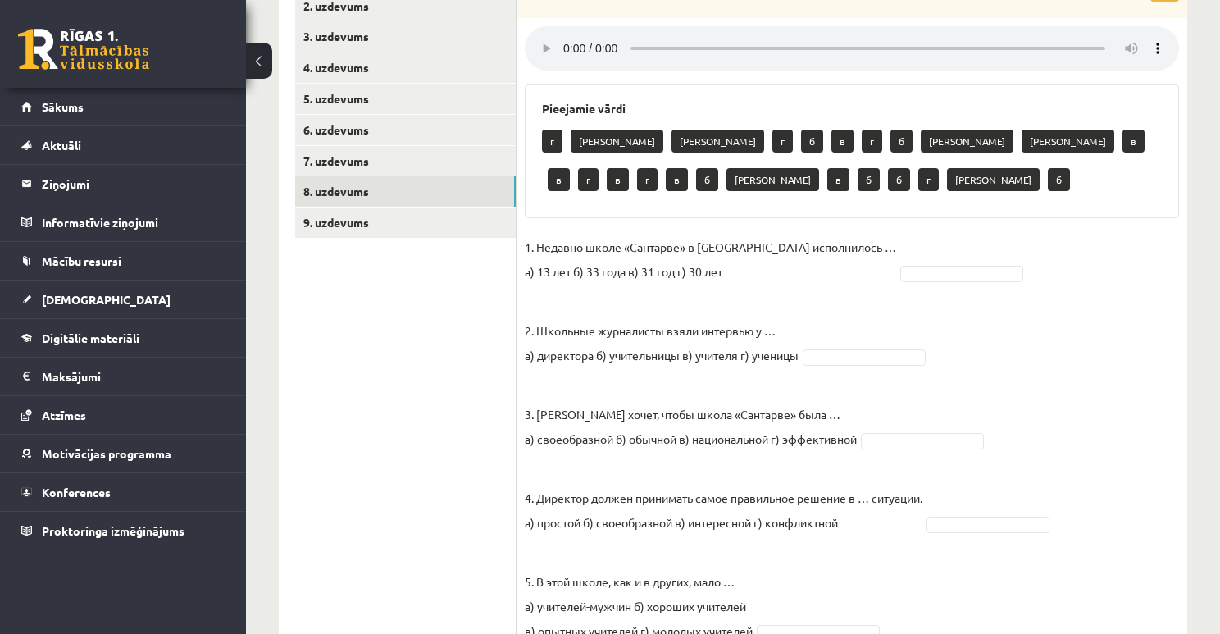
scroll to position [226, 0]
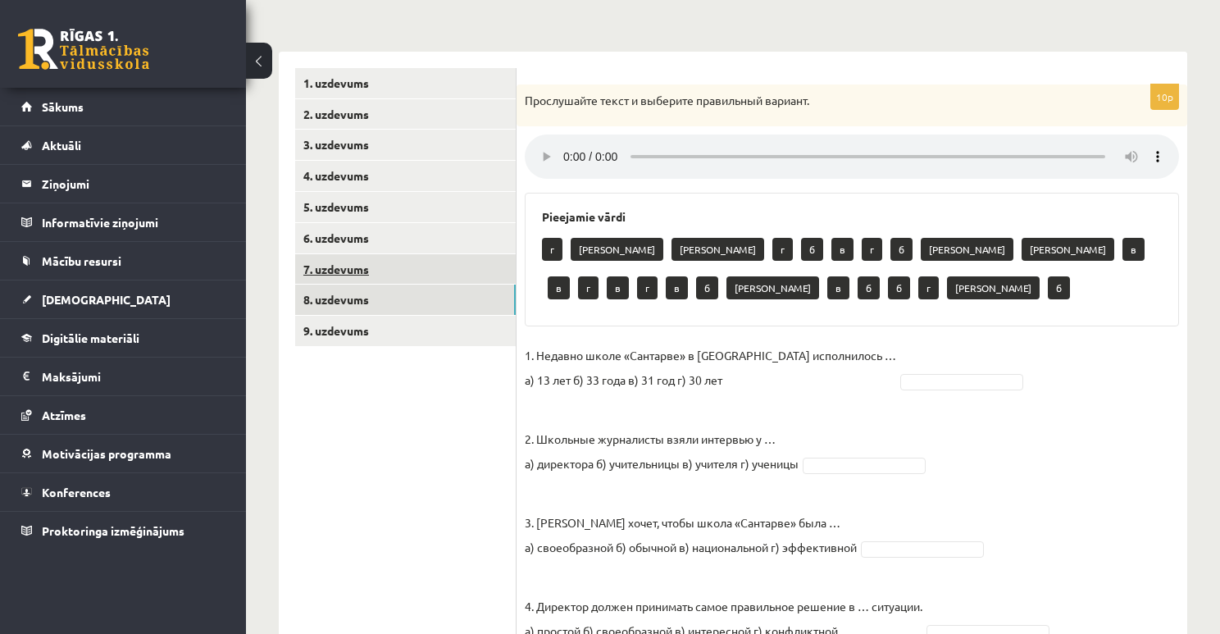
click at [383, 276] on link "7. uzdevums" at bounding box center [405, 269] width 221 height 30
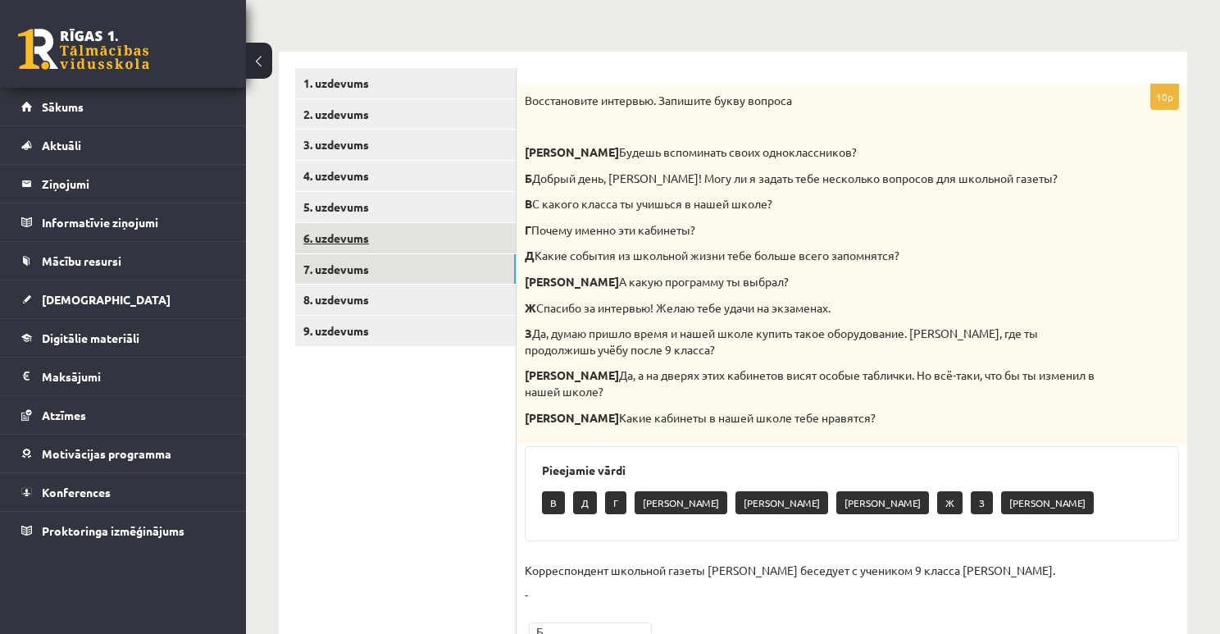
click at [375, 238] on link "6. uzdevums" at bounding box center [405, 238] width 221 height 30
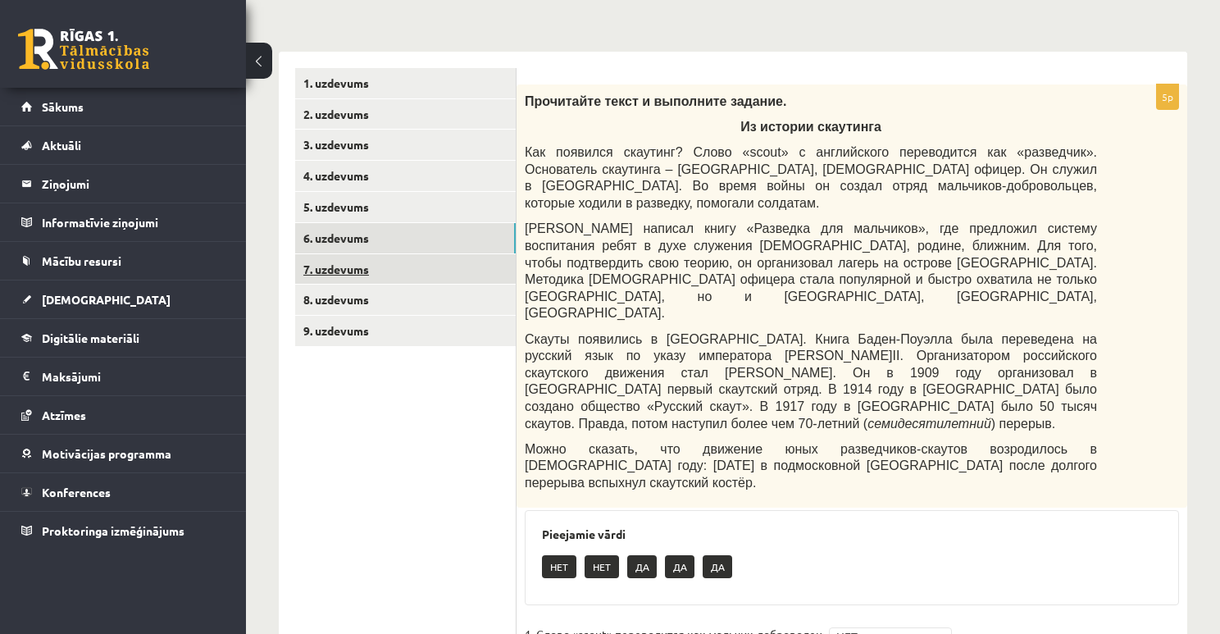
click at [378, 280] on link "7. uzdevums" at bounding box center [405, 269] width 221 height 30
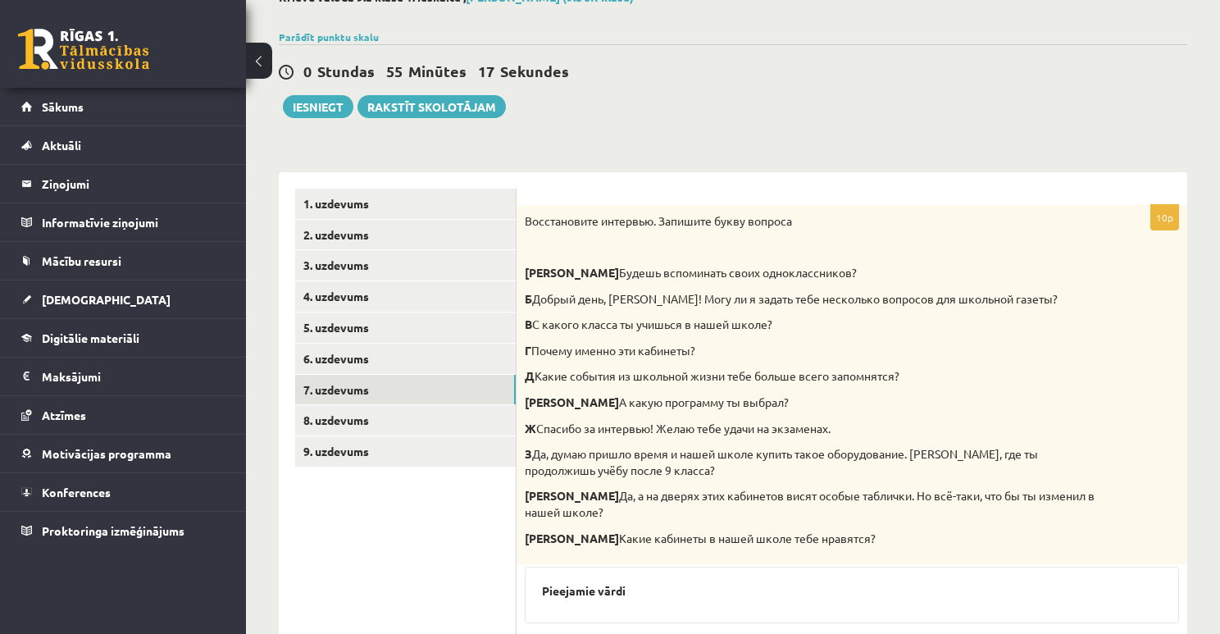
scroll to position [103, 0]
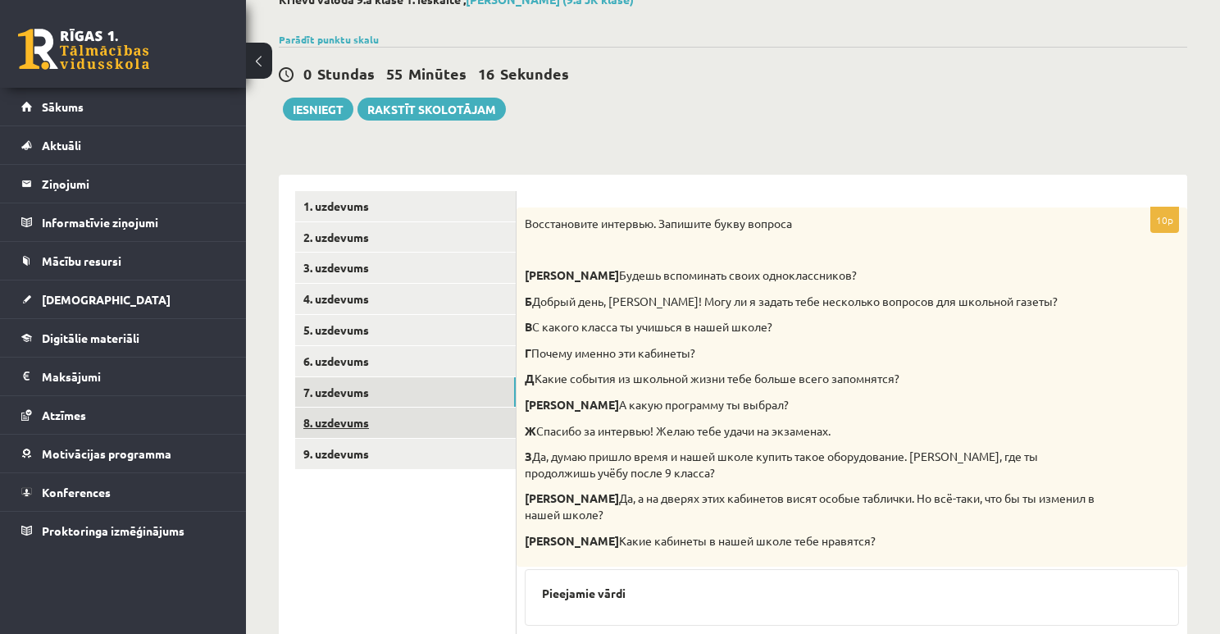
click at [364, 426] on link "8. uzdevums" at bounding box center [405, 423] width 221 height 30
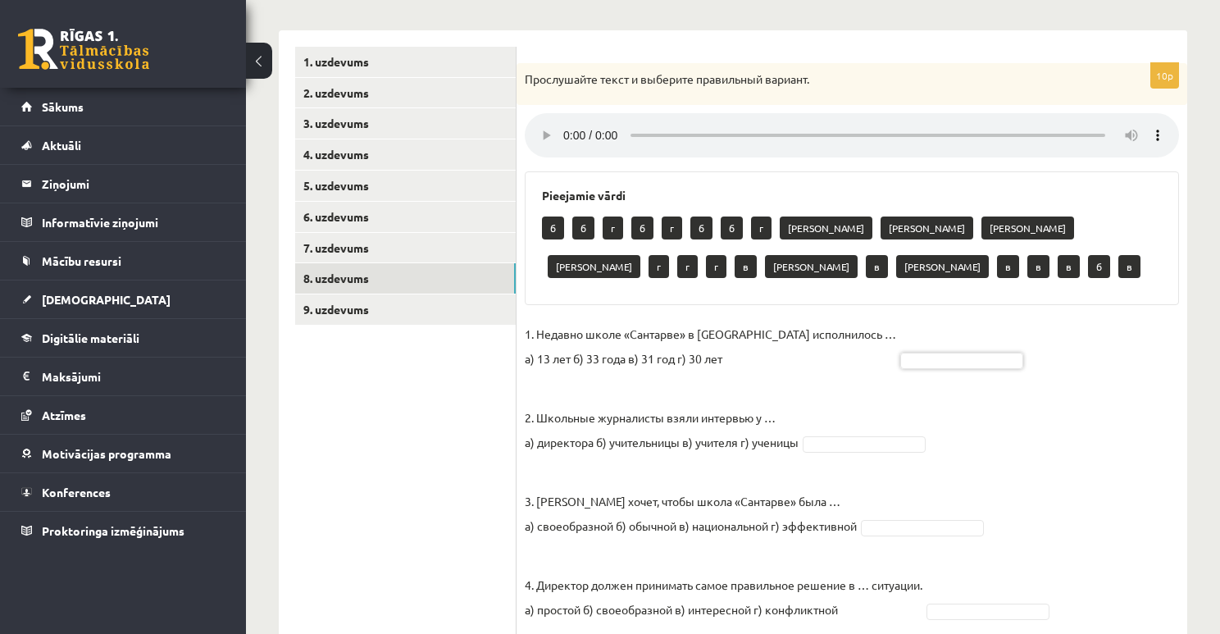
scroll to position [239, 0]
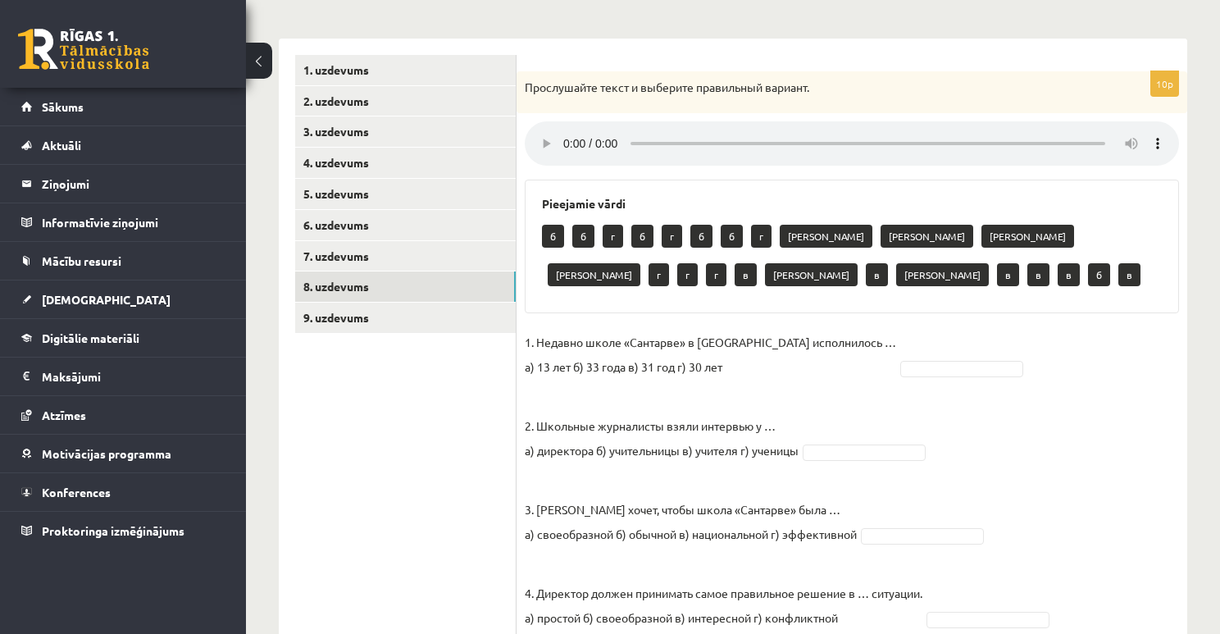
click at [1174, 200] on div "Pieejamie vārdi б б г б г б б г а а а а г г г в а в а в в в б в" at bounding box center [852, 247] width 654 height 134
drag, startPoint x: 884, startPoint y: 479, endPoint x: 885, endPoint y: 464, distance: 14.8
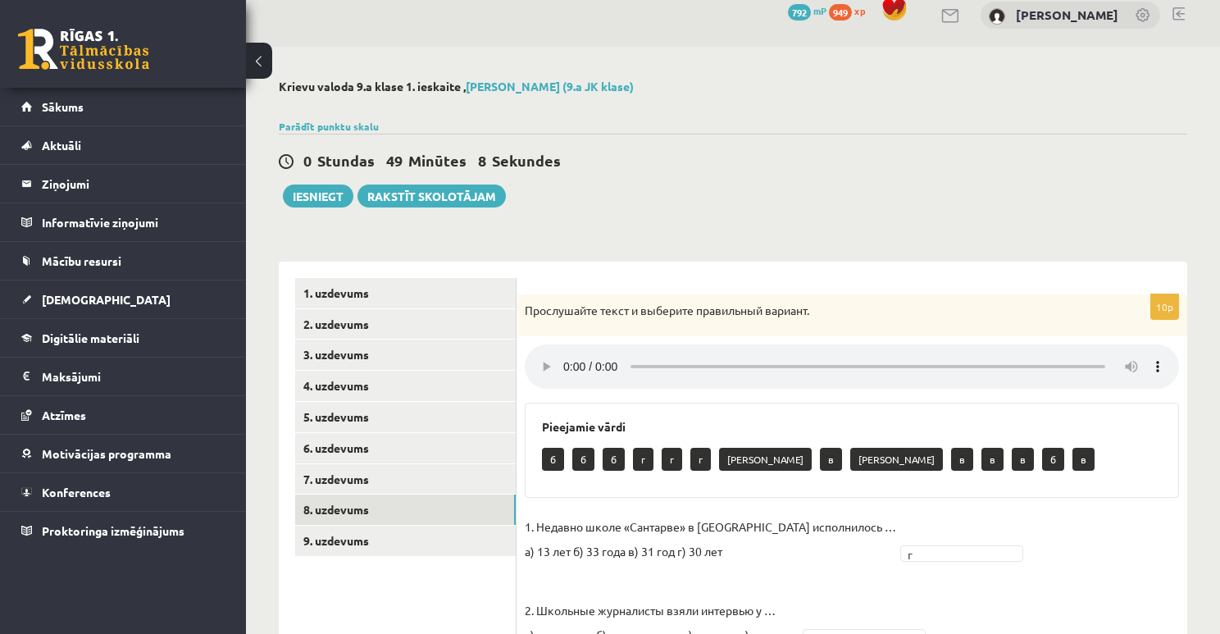
scroll to position [0, 0]
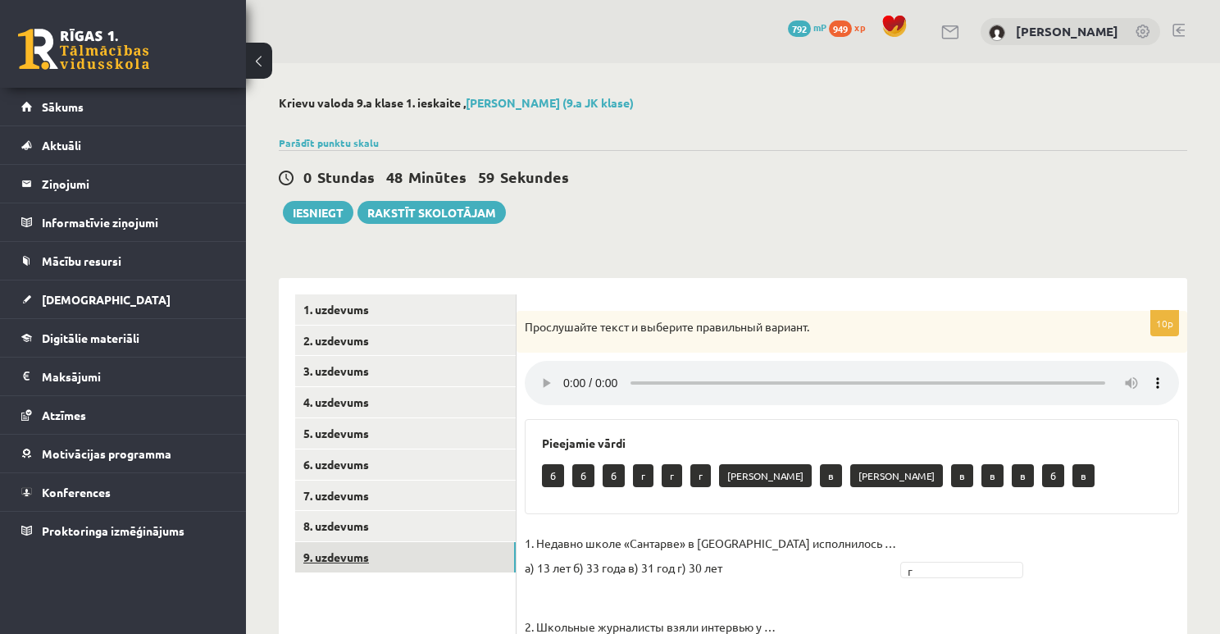
click at [422, 554] on link "9. uzdevums" at bounding box center [405, 557] width 221 height 30
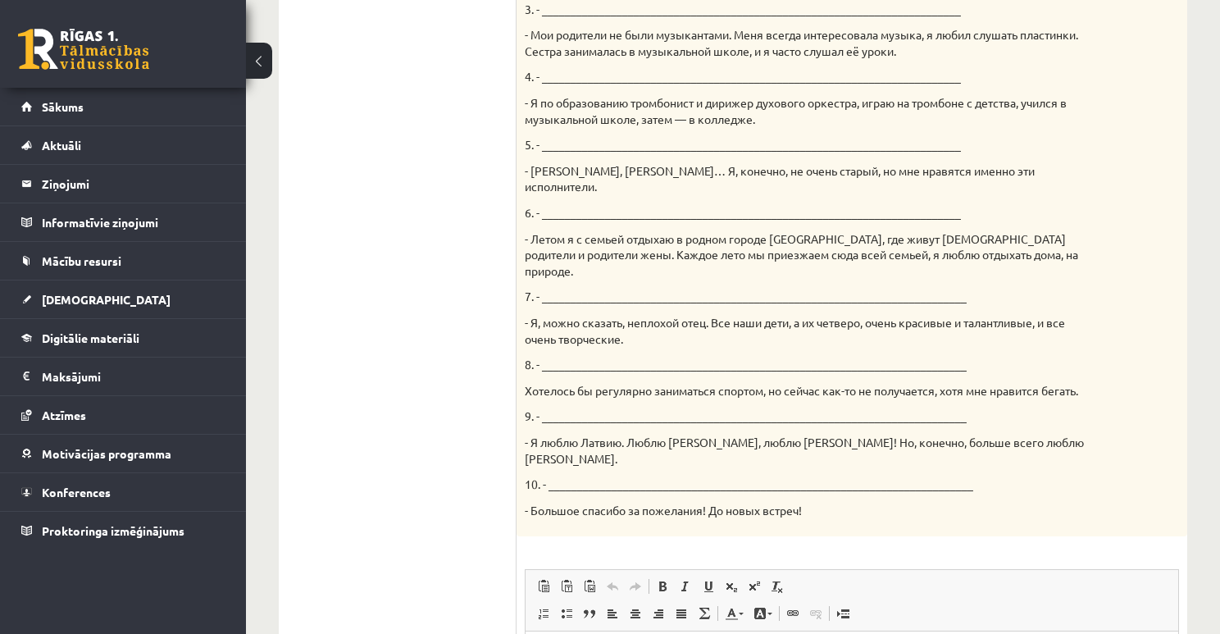
scroll to position [853, 0]
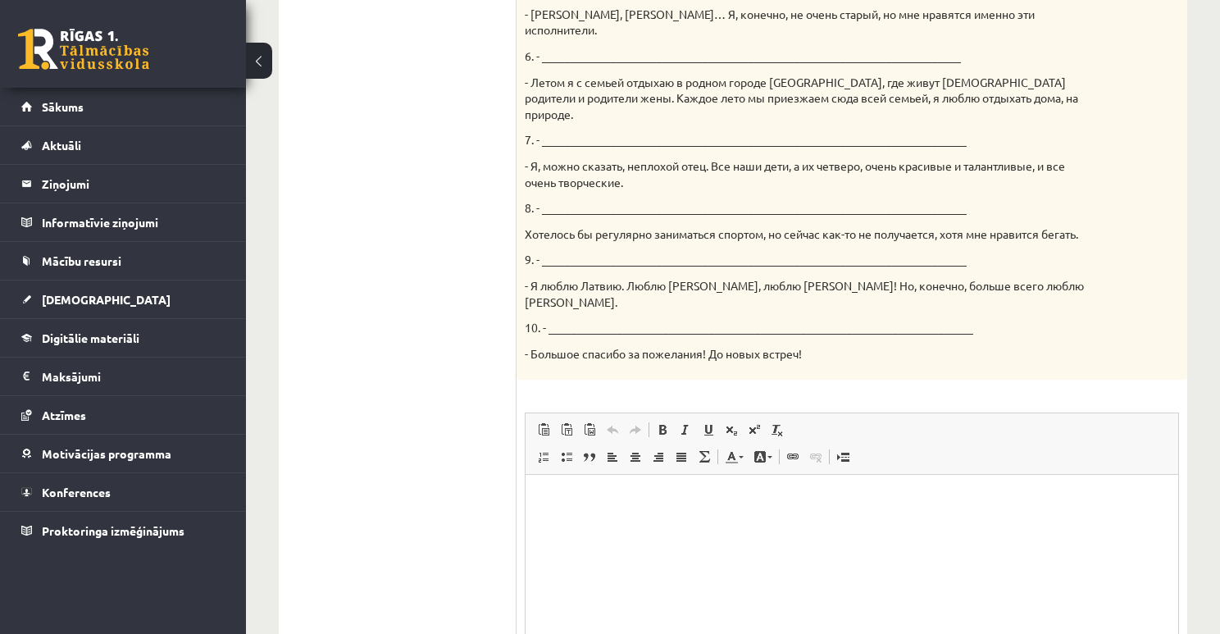
click at [606, 504] on p "Editor, wiswyg-editor-user-answer-47433781169640" at bounding box center [852, 499] width 620 height 17
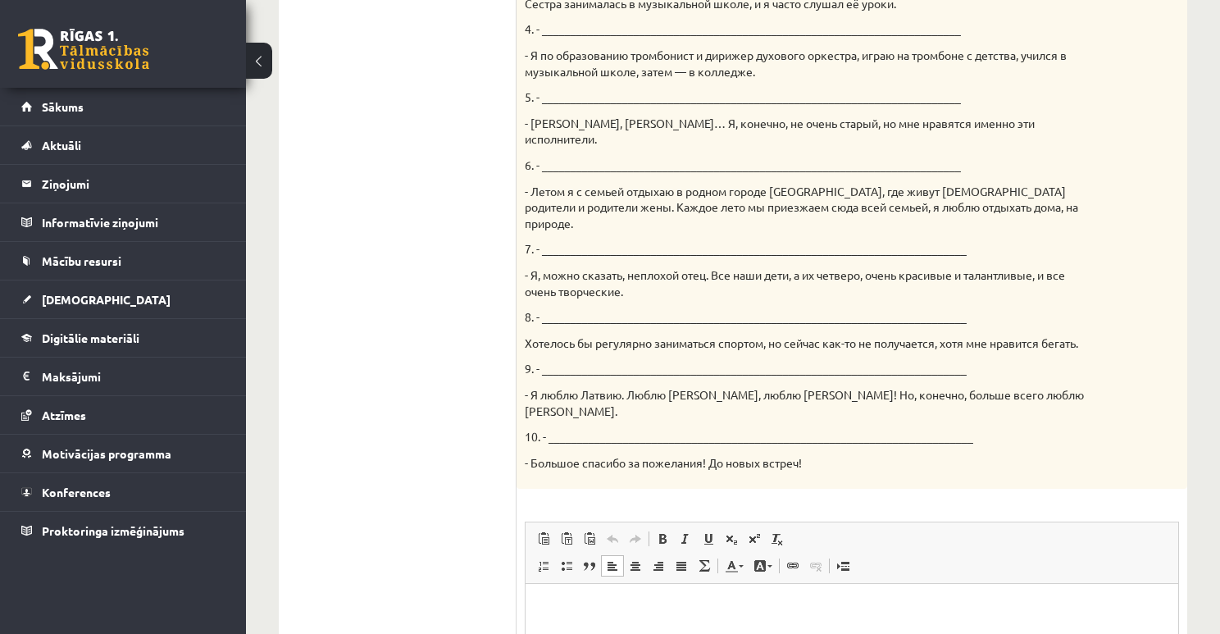
scroll to position [787, 0]
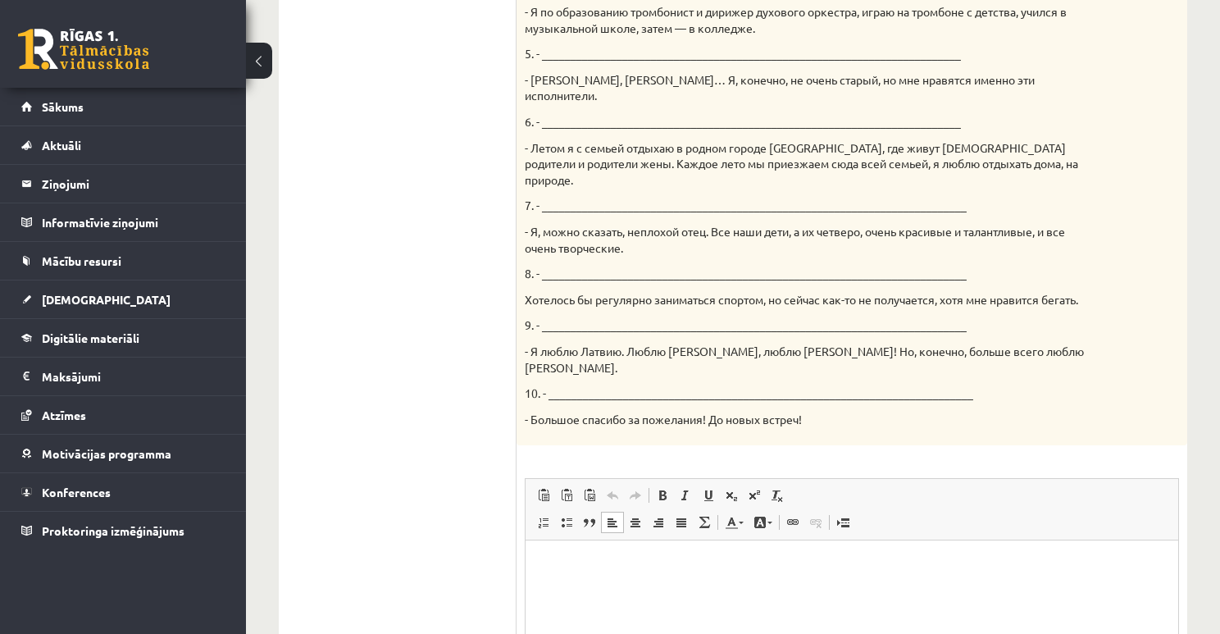
click at [635, 586] on html at bounding box center [852, 565] width 653 height 50
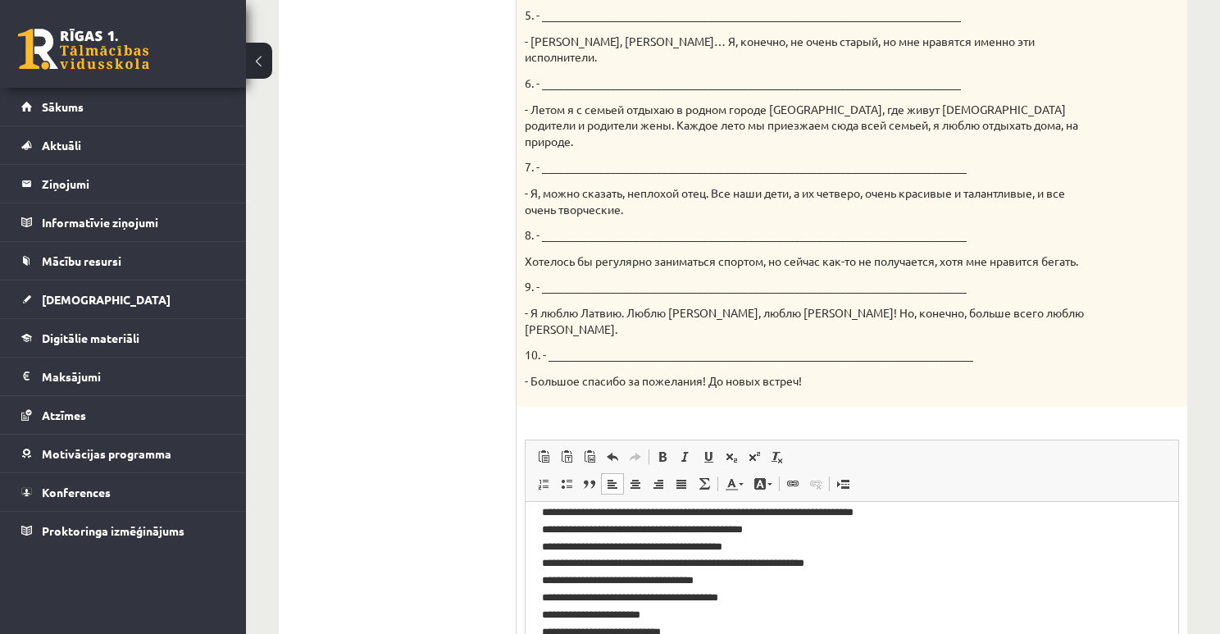
scroll to position [0, 0]
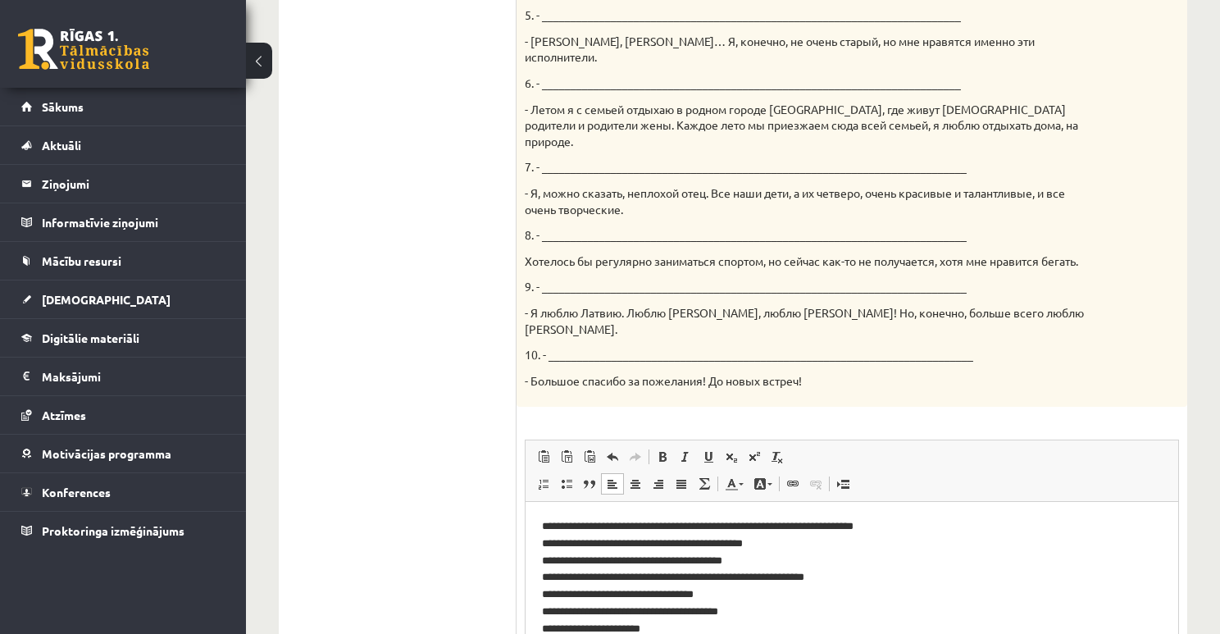
click at [541, 527] on html "**********" at bounding box center [852, 603] width 653 height 203
click at [539, 544] on html "**********" at bounding box center [852, 603] width 653 height 203
click at [542, 563] on p "**********" at bounding box center [847, 603] width 611 height 171
click at [541, 580] on html "**********" at bounding box center [852, 603] width 653 height 203
click at [543, 598] on p "**********" at bounding box center [847, 603] width 611 height 171
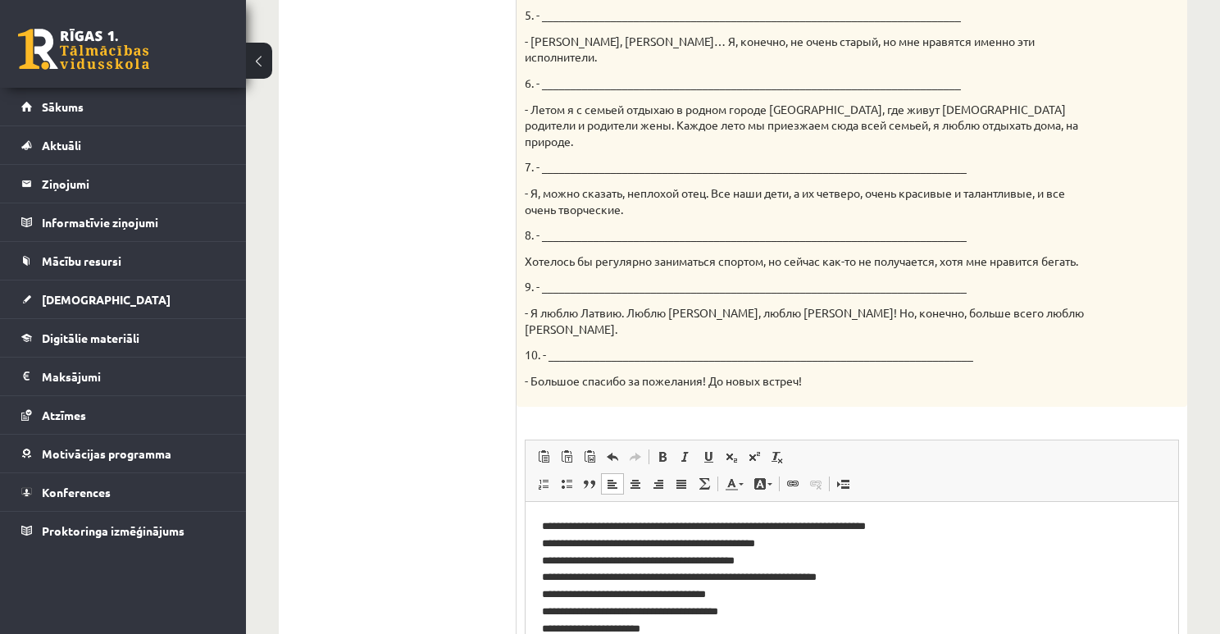
click at [542, 616] on p "**********" at bounding box center [847, 603] width 611 height 171
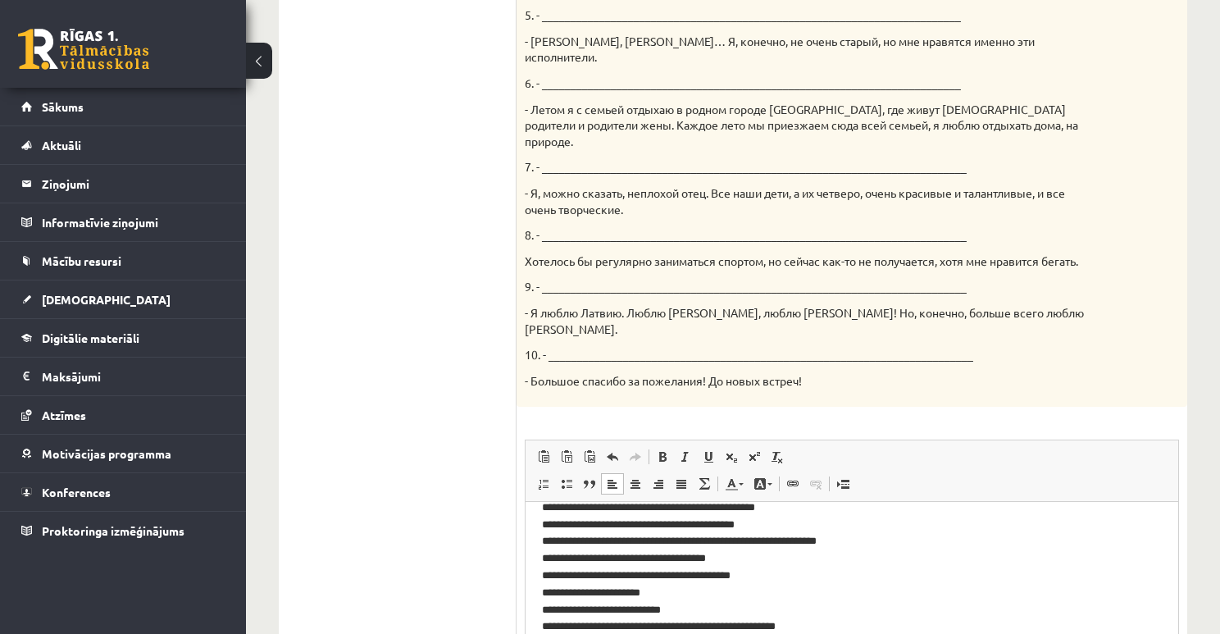
scroll to position [39, 0]
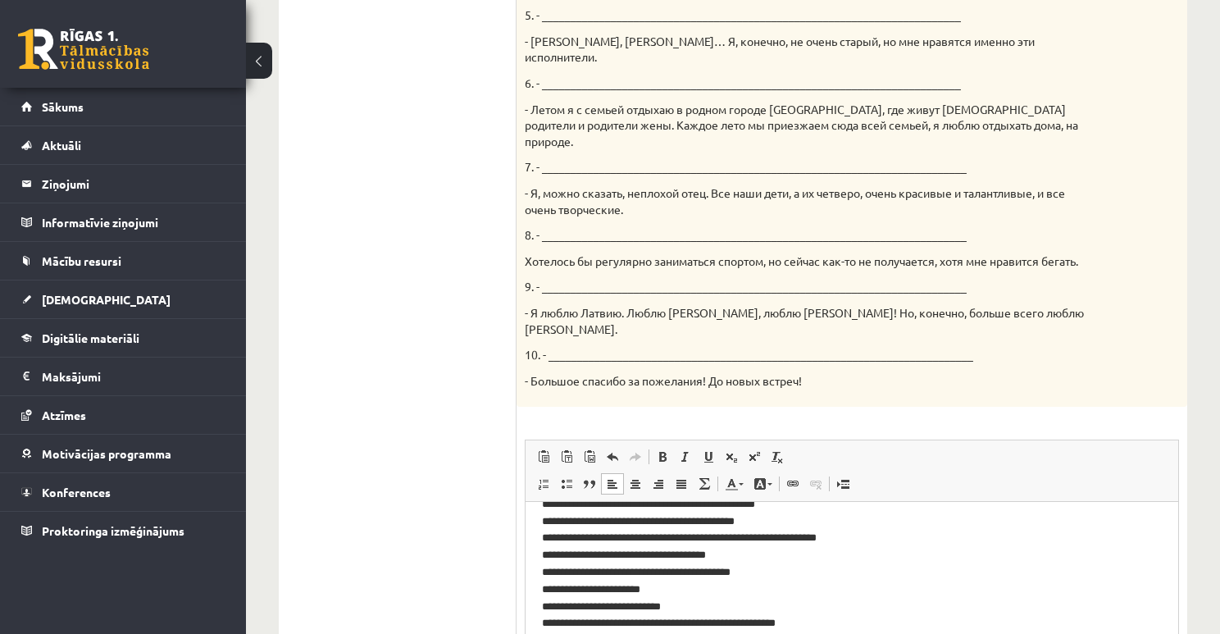
click at [540, 592] on html "**********" at bounding box center [852, 564] width 653 height 203
click at [540, 607] on html "**********" at bounding box center [852, 564] width 653 height 203
click at [542, 625] on p "**********" at bounding box center [847, 564] width 611 height 171
click at [541, 645] on html "**********" at bounding box center [852, 564] width 653 height 203
click at [542, 639] on p "**********" at bounding box center [847, 564] width 611 height 171
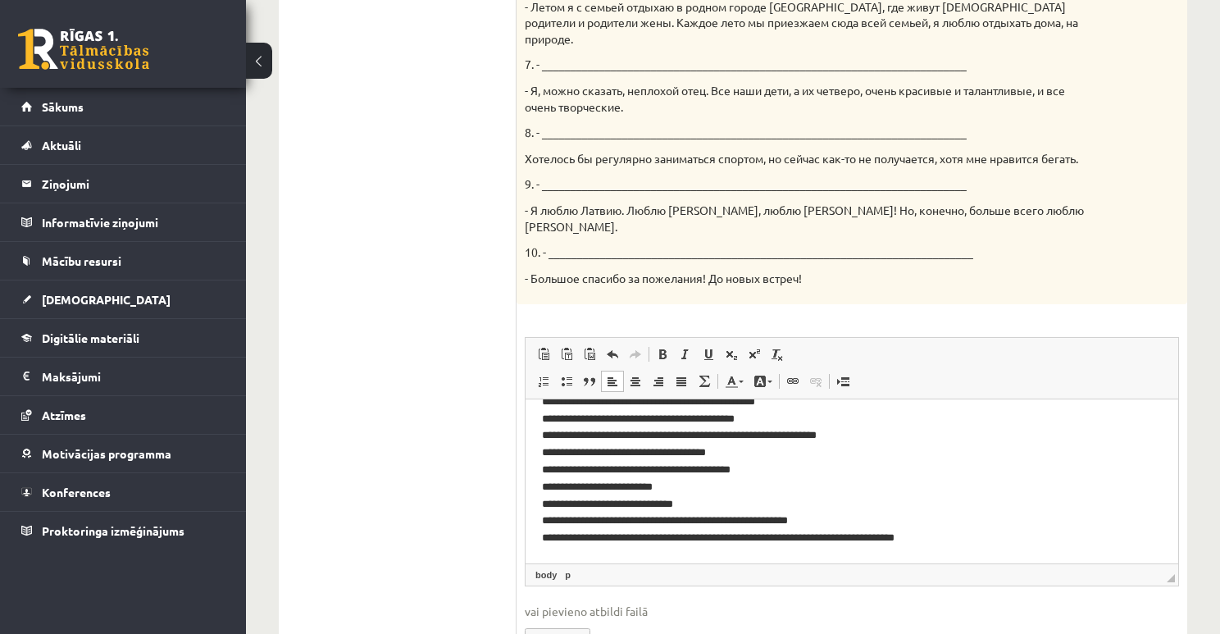
scroll to position [957, 0]
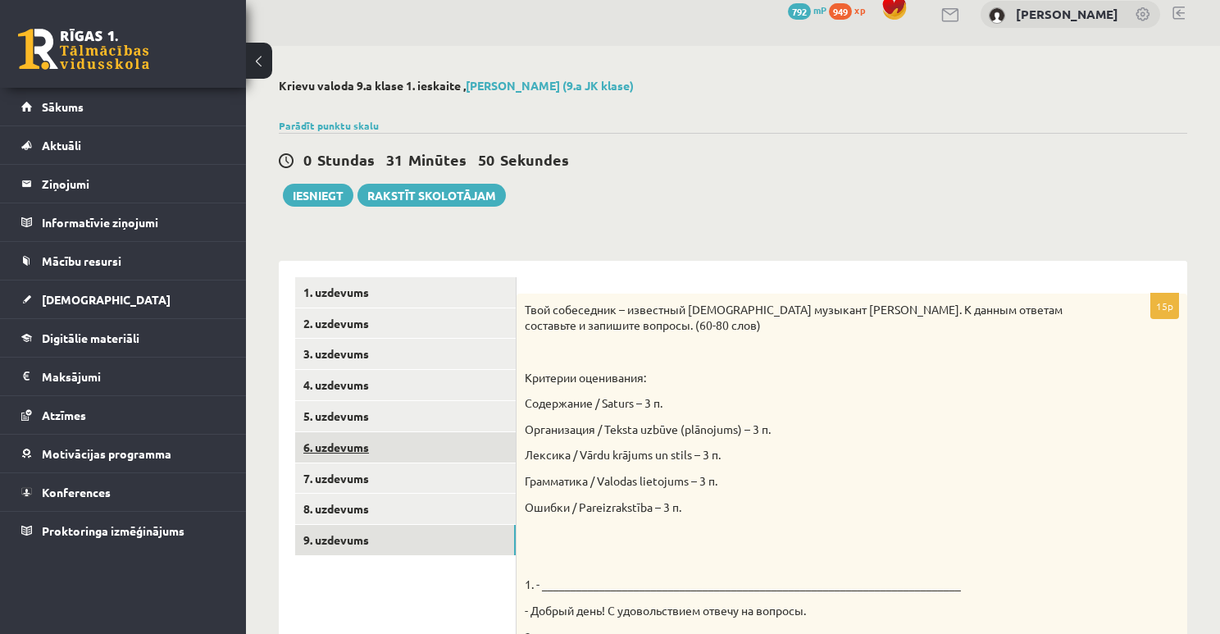
scroll to position [6, 0]
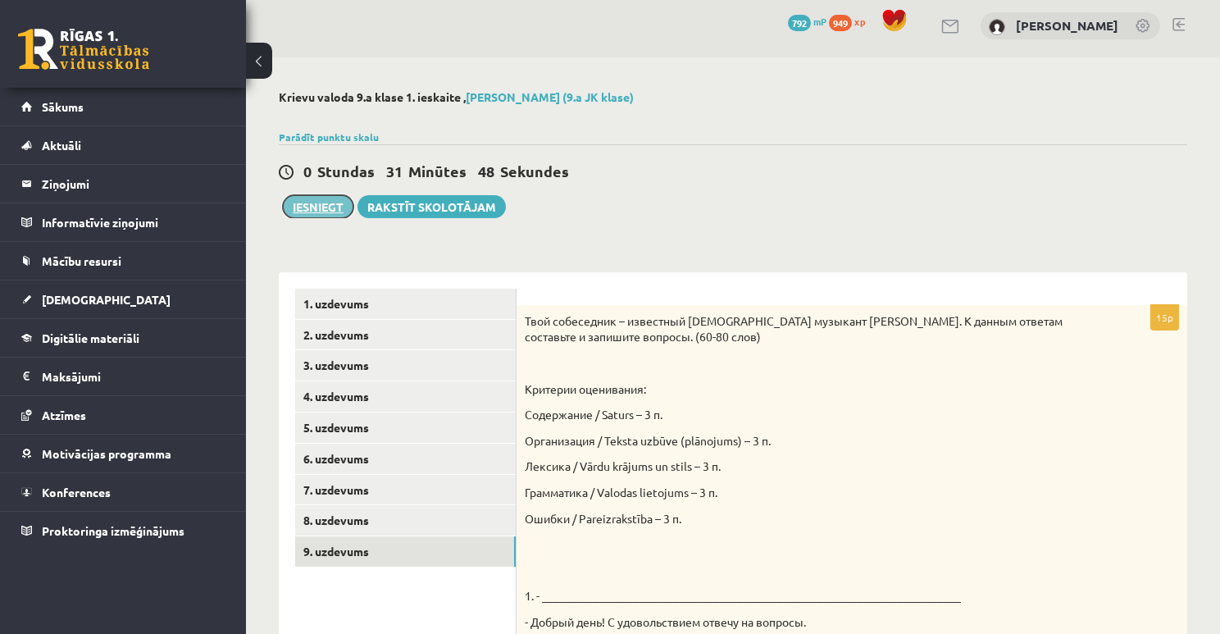
click at [328, 207] on button "Iesniegt" at bounding box center [318, 206] width 71 height 23
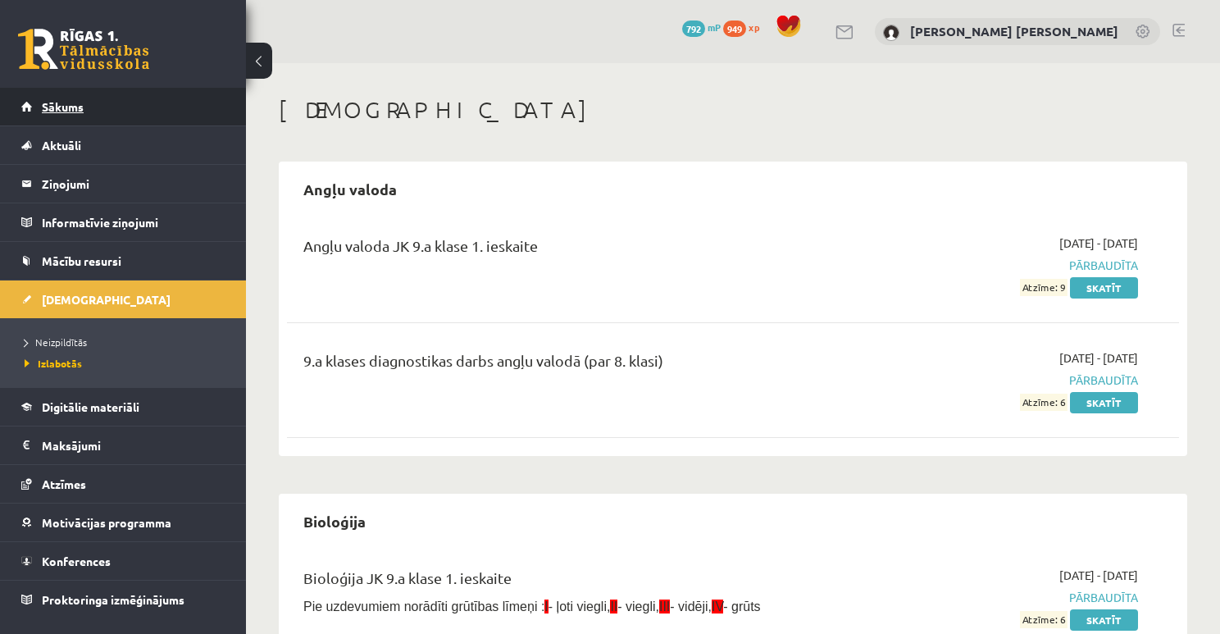
click at [116, 108] on link "Sākums" at bounding box center [123, 107] width 204 height 38
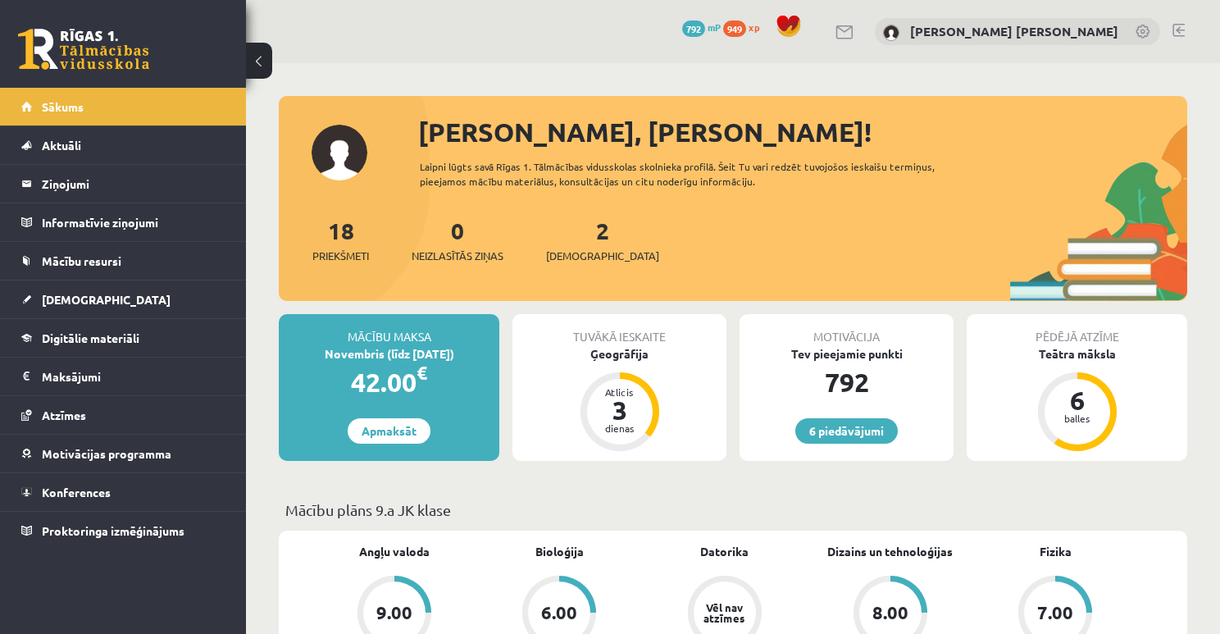
click at [551, 499] on p "Mācību plāns 9.a JK klase" at bounding box center [733, 510] width 896 height 22
